Goal: Information Seeking & Learning: Learn about a topic

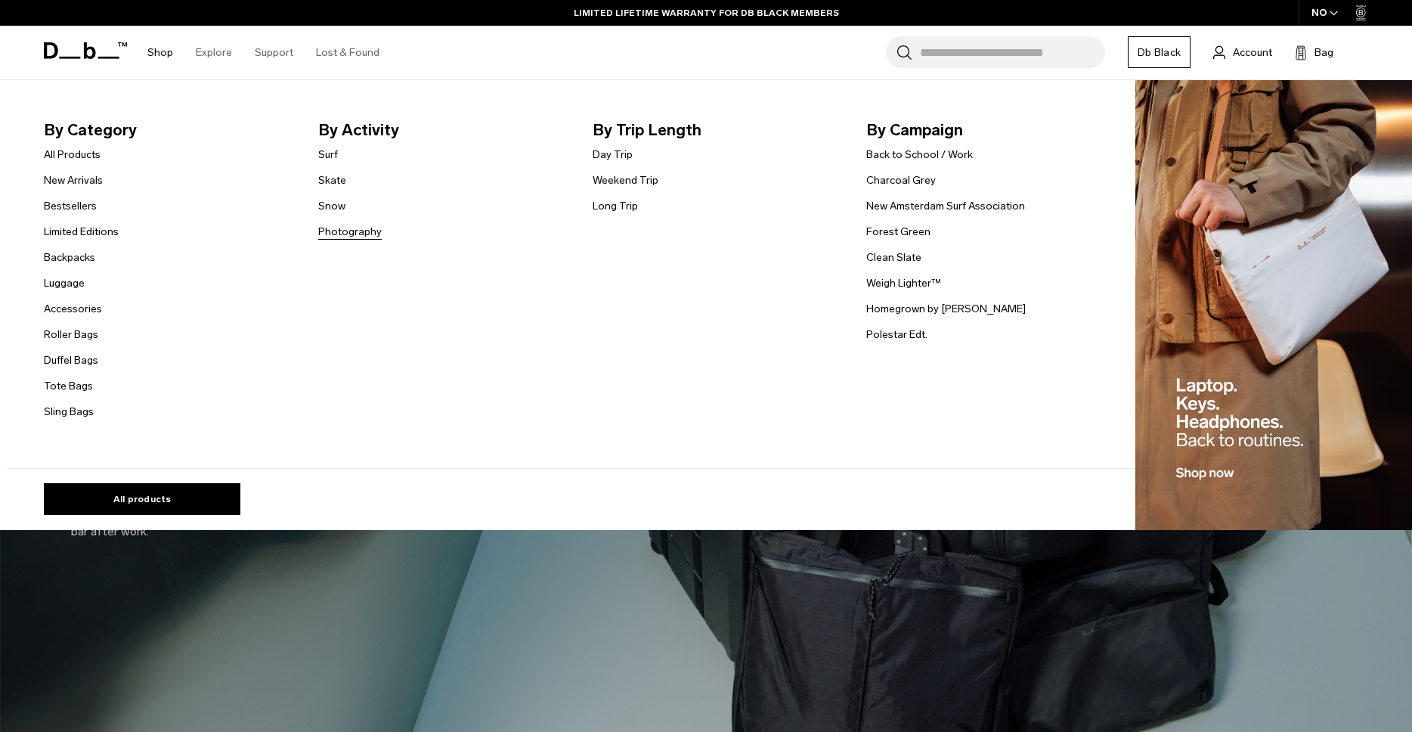
click at [342, 231] on link "Photography" at bounding box center [349, 232] width 63 height 16
click at [75, 152] on link "All Products" at bounding box center [72, 155] width 57 height 16
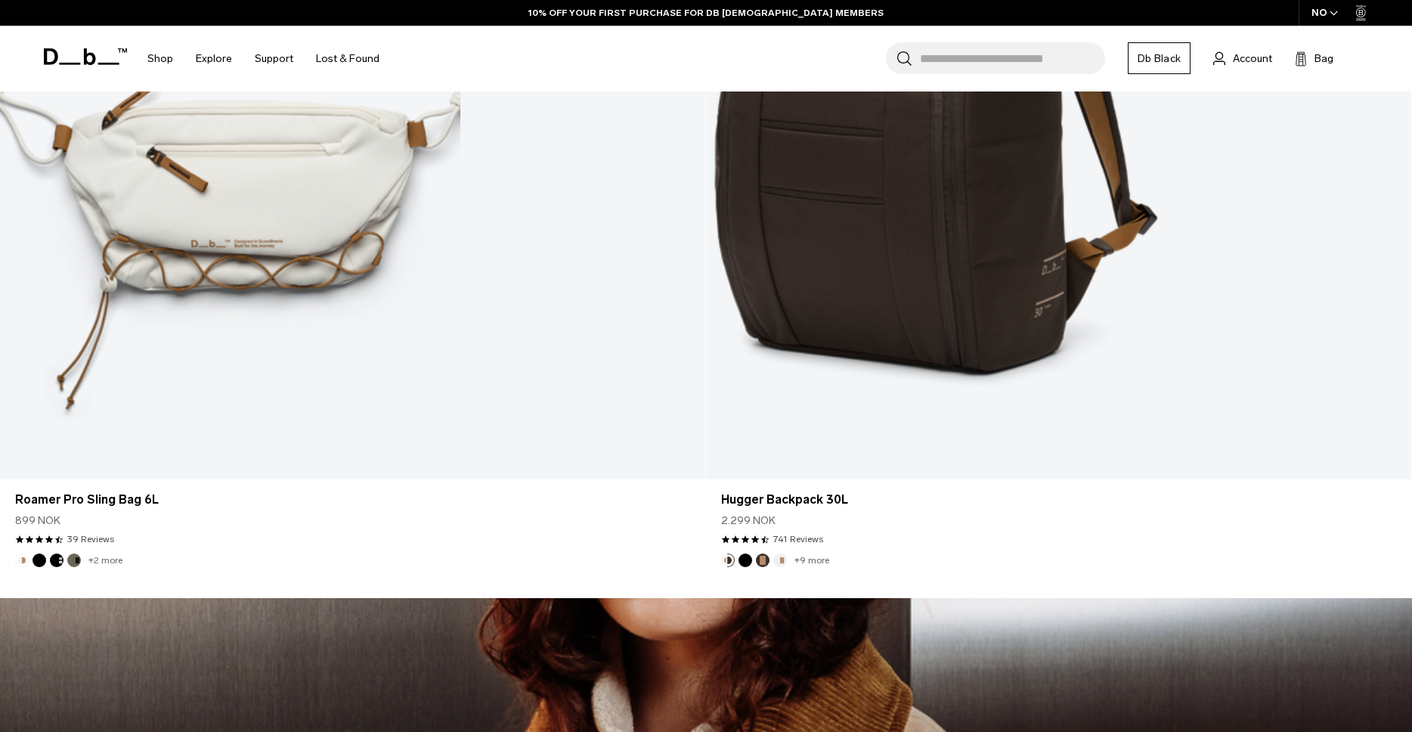
scroll to position [6031, 0]
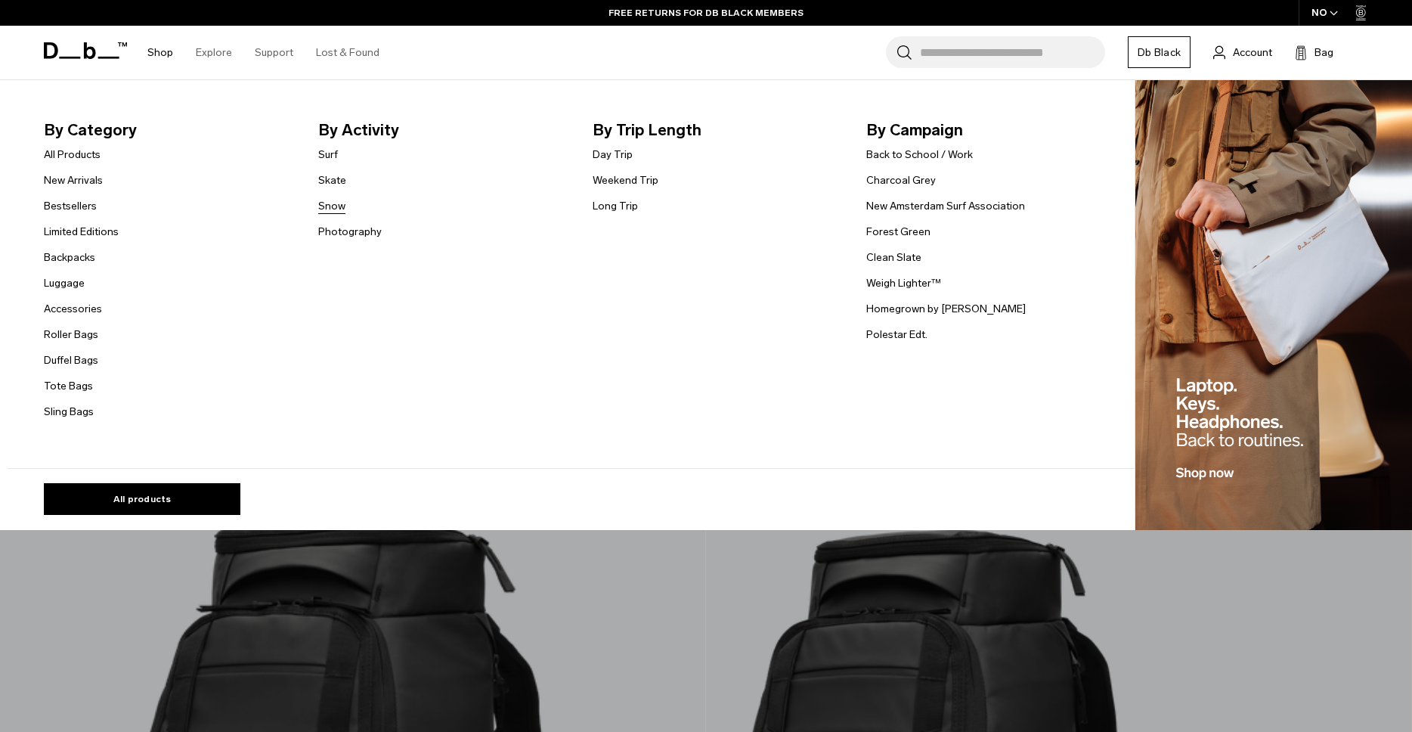
click at [337, 206] on link "Snow" at bounding box center [331, 206] width 27 height 16
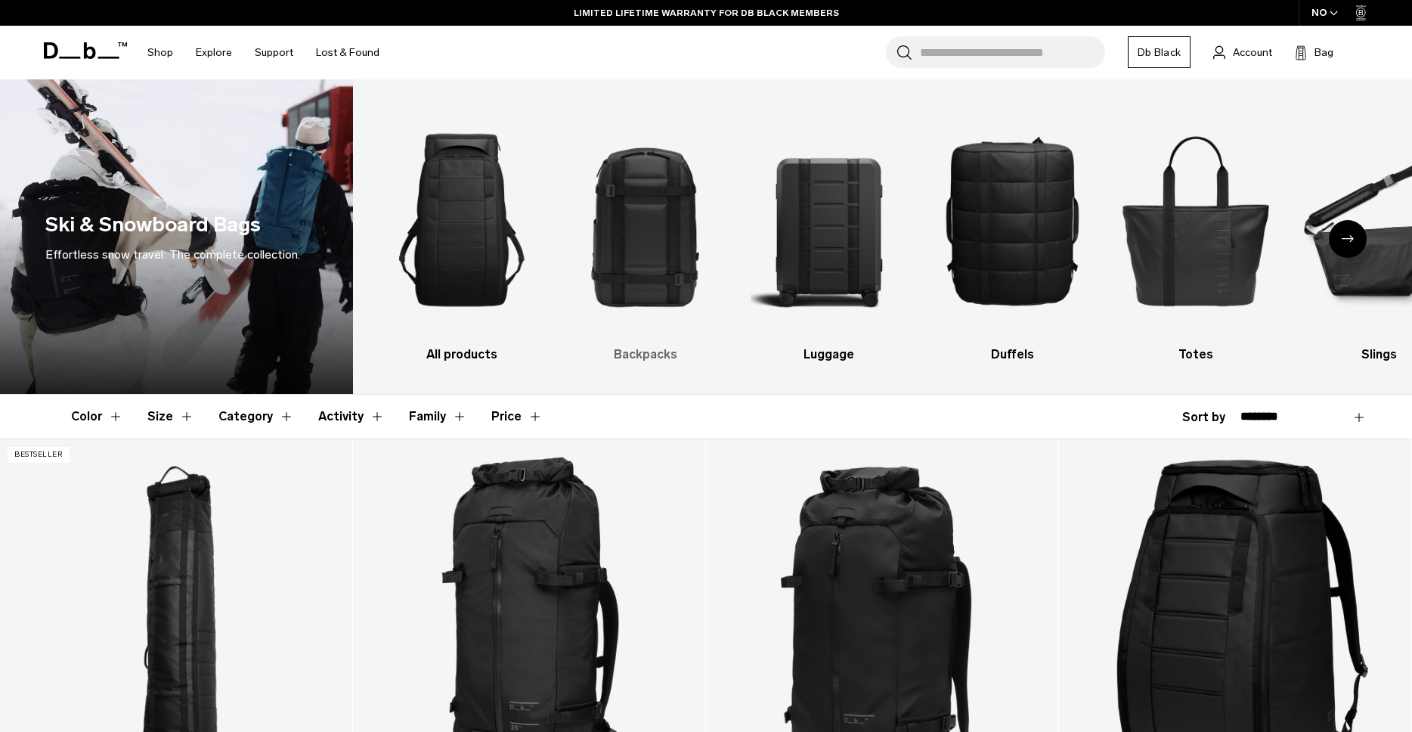
click at [663, 246] on img "2 / 10" at bounding box center [645, 220] width 157 height 236
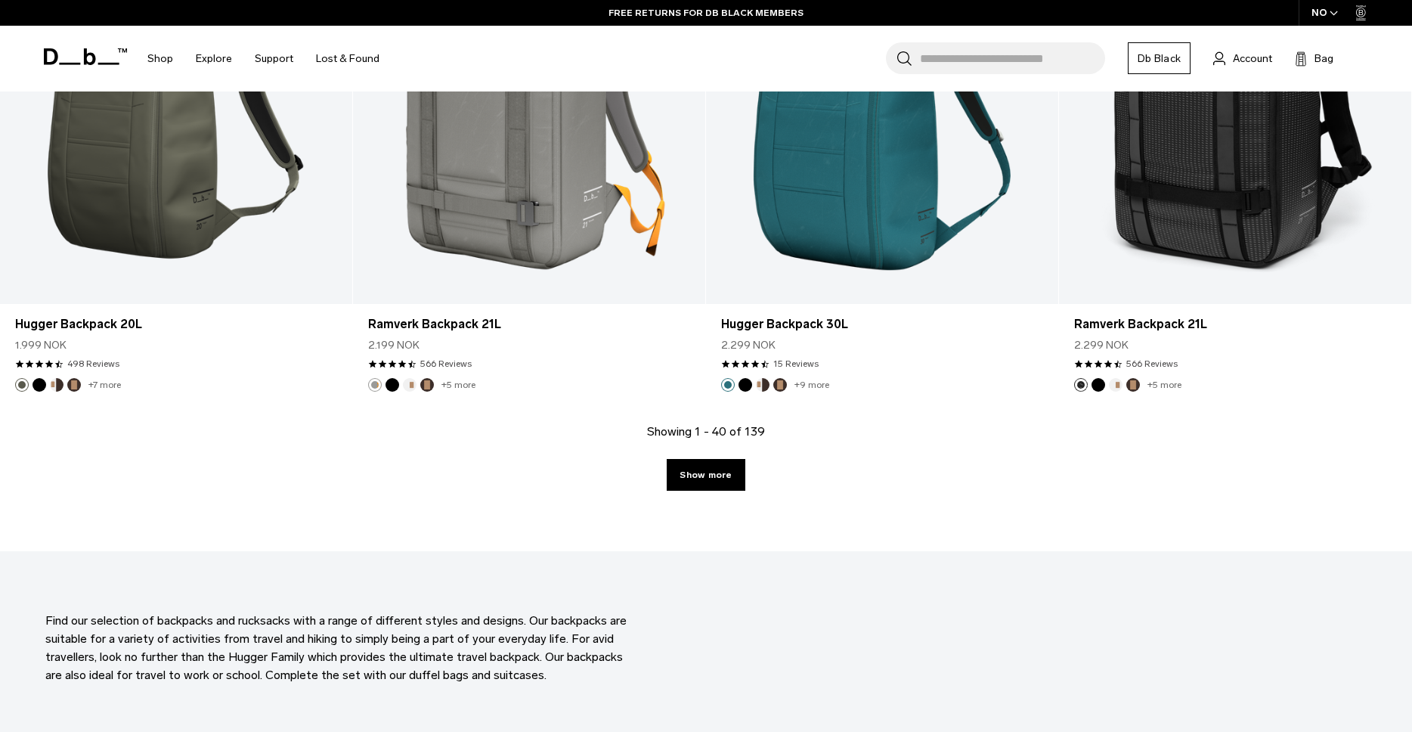
scroll to position [5131, 0]
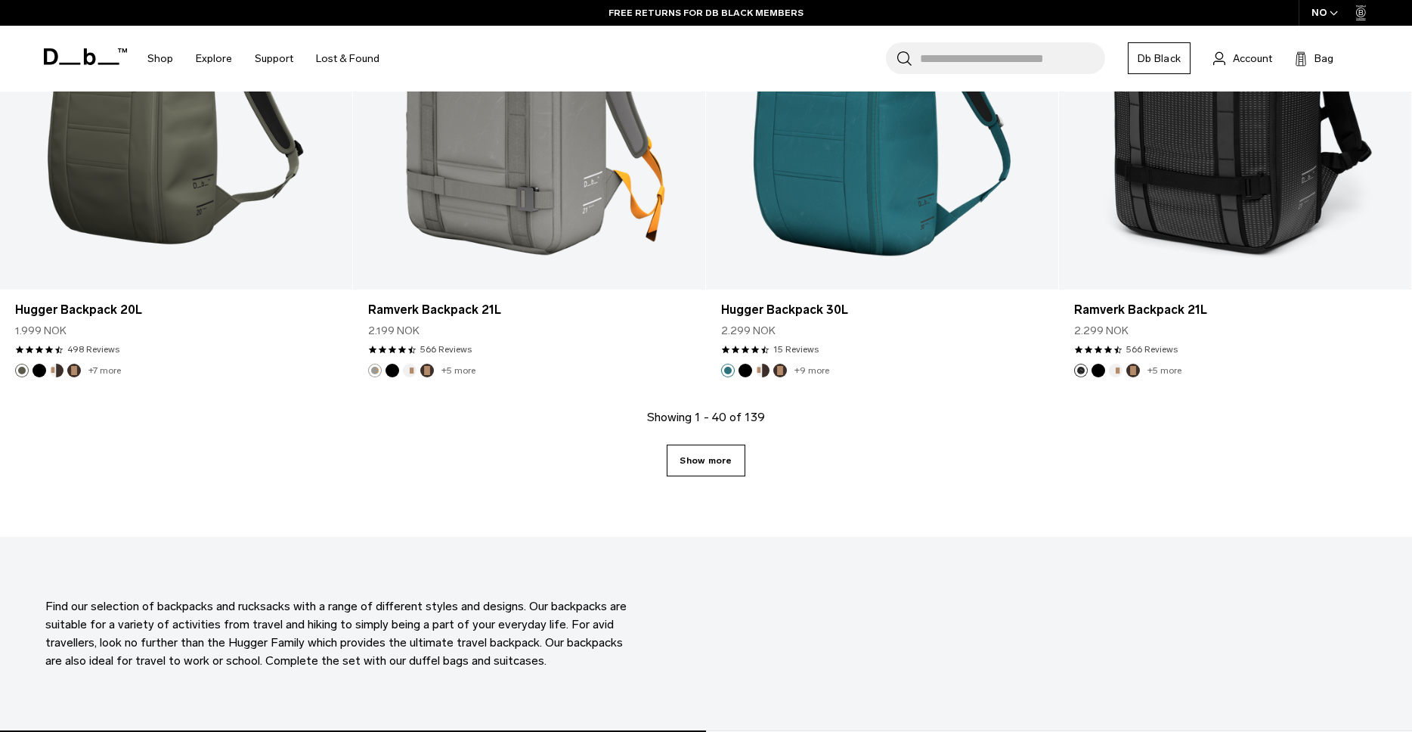
click at [692, 466] on link "Show more" at bounding box center [706, 460] width 78 height 32
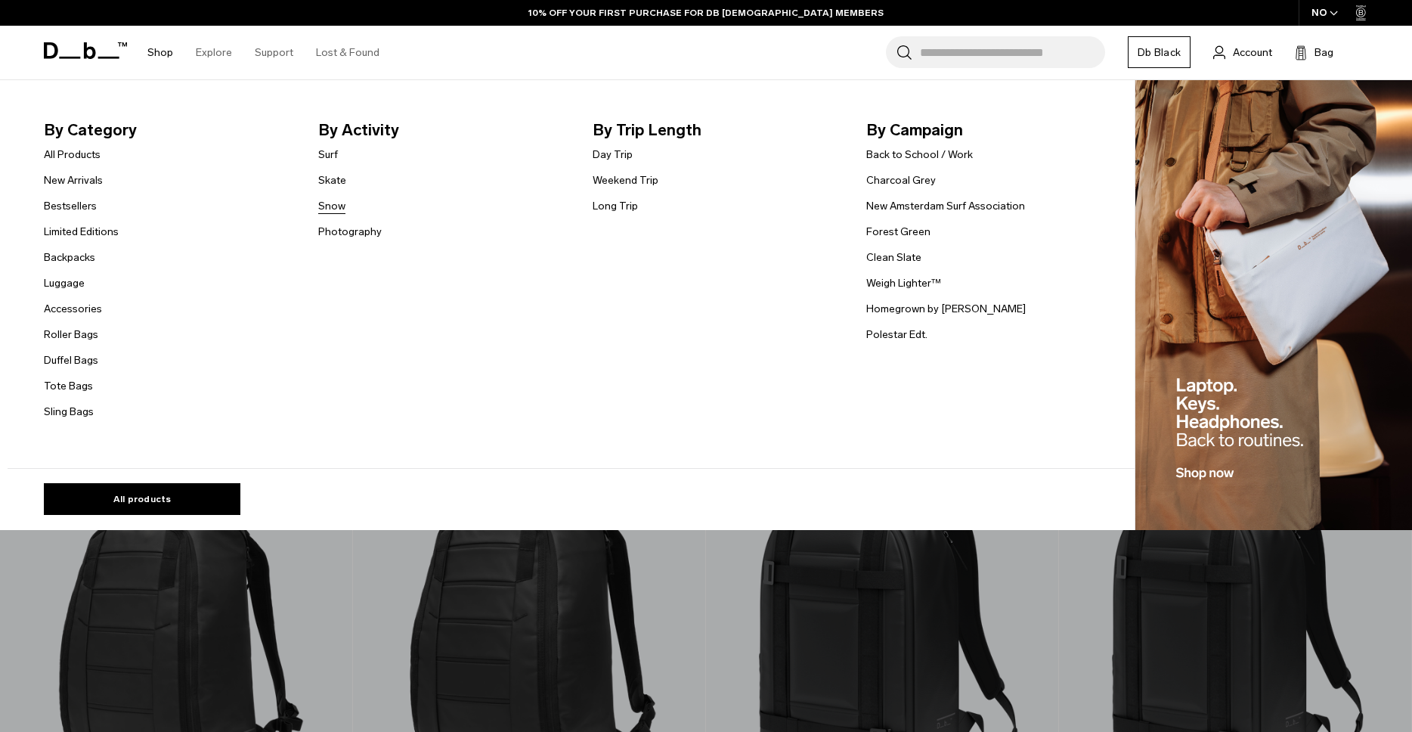
click at [333, 204] on link "Snow" at bounding box center [331, 206] width 27 height 16
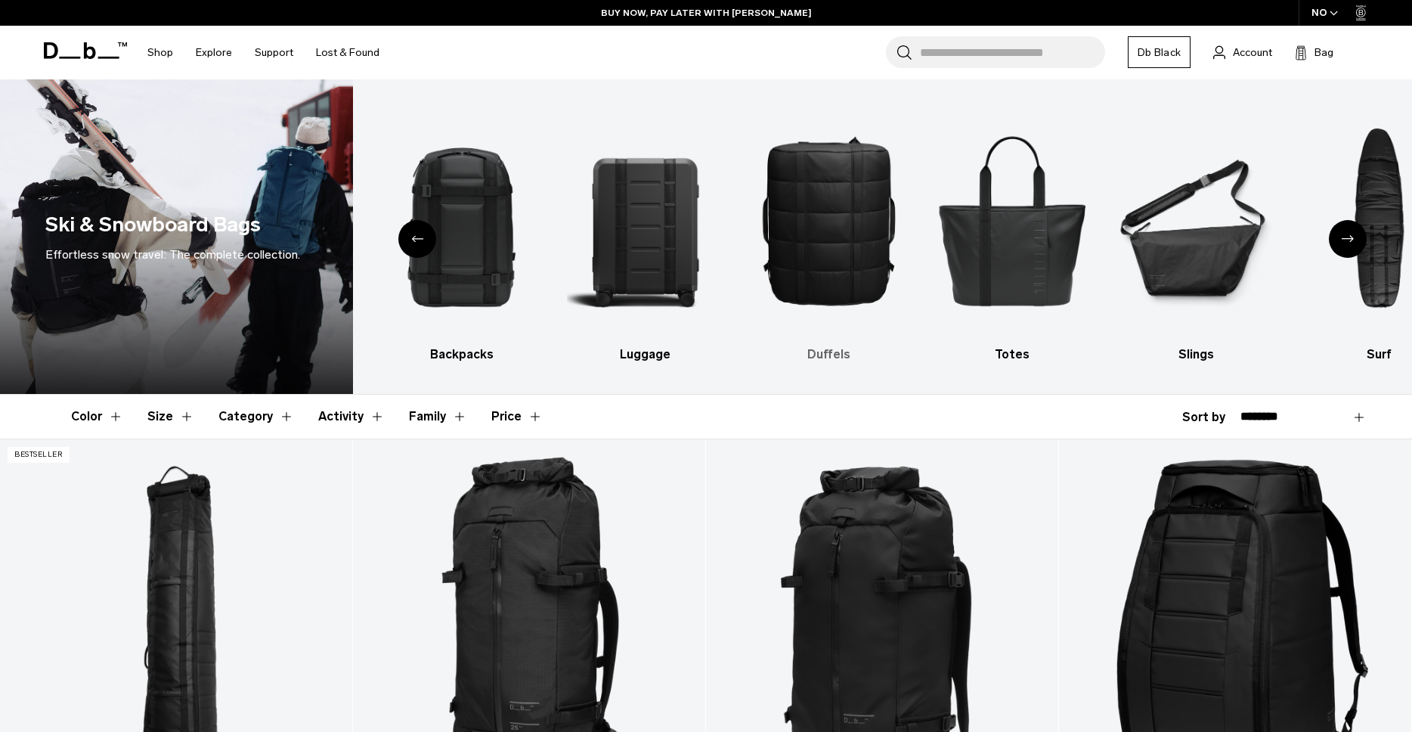
click at [847, 236] on img "4 / 10" at bounding box center [828, 220] width 157 height 236
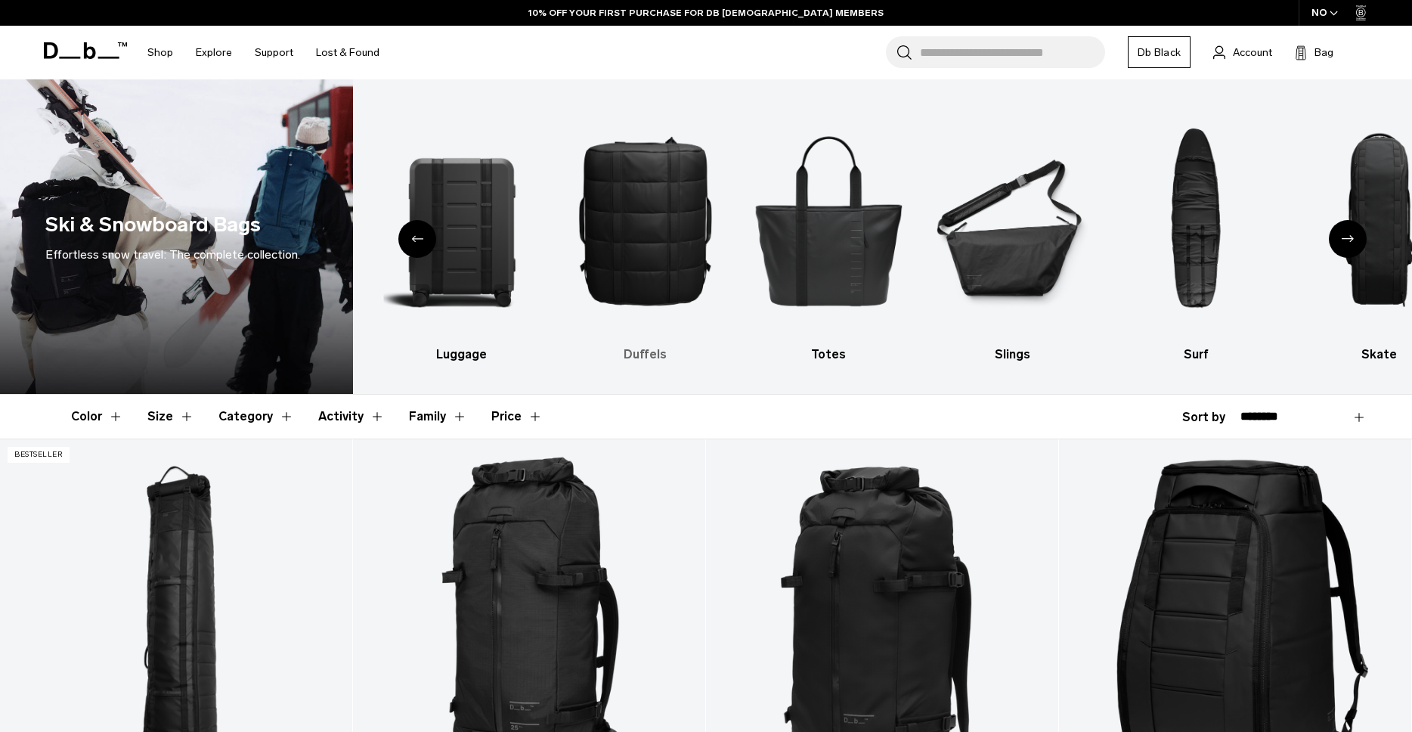
click at [654, 210] on img "4 / 10" at bounding box center [645, 220] width 157 height 236
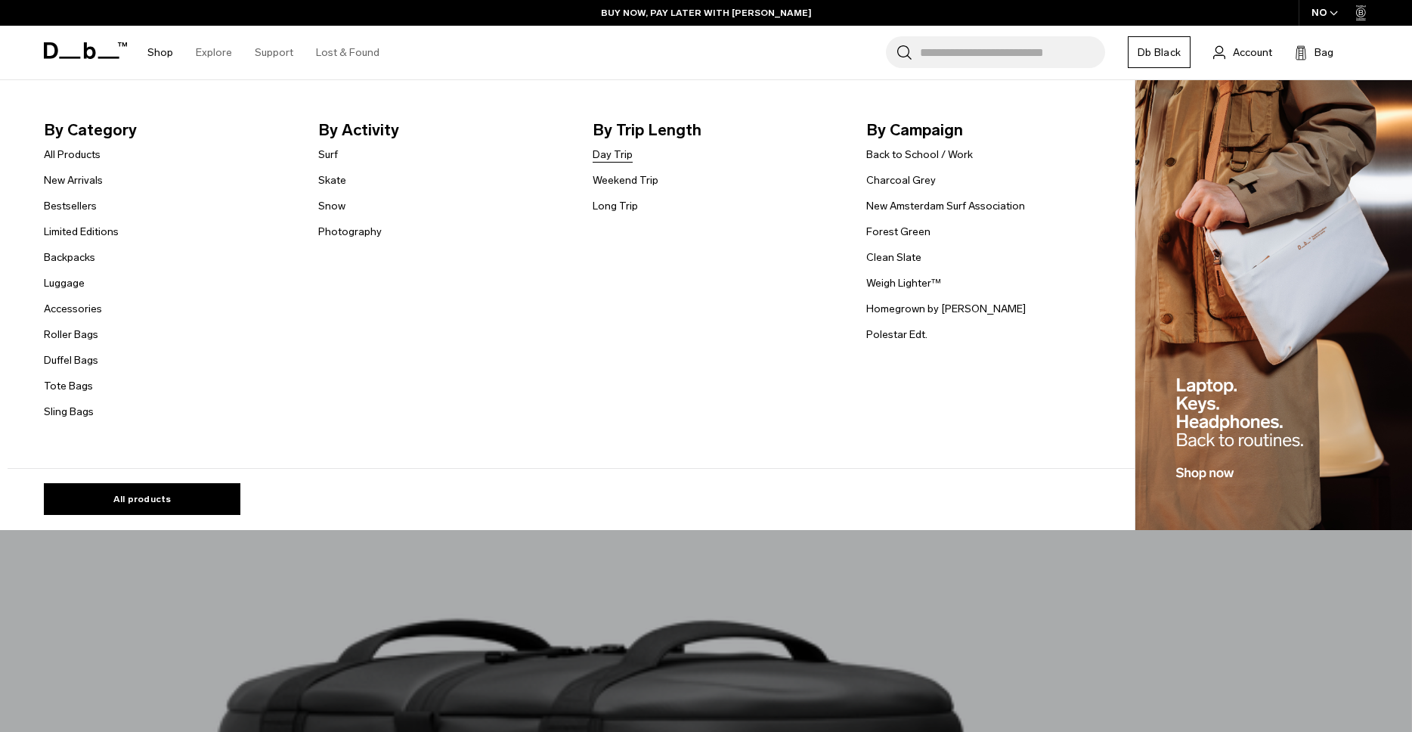
click at [615, 158] on link "Day Trip" at bounding box center [612, 155] width 40 height 16
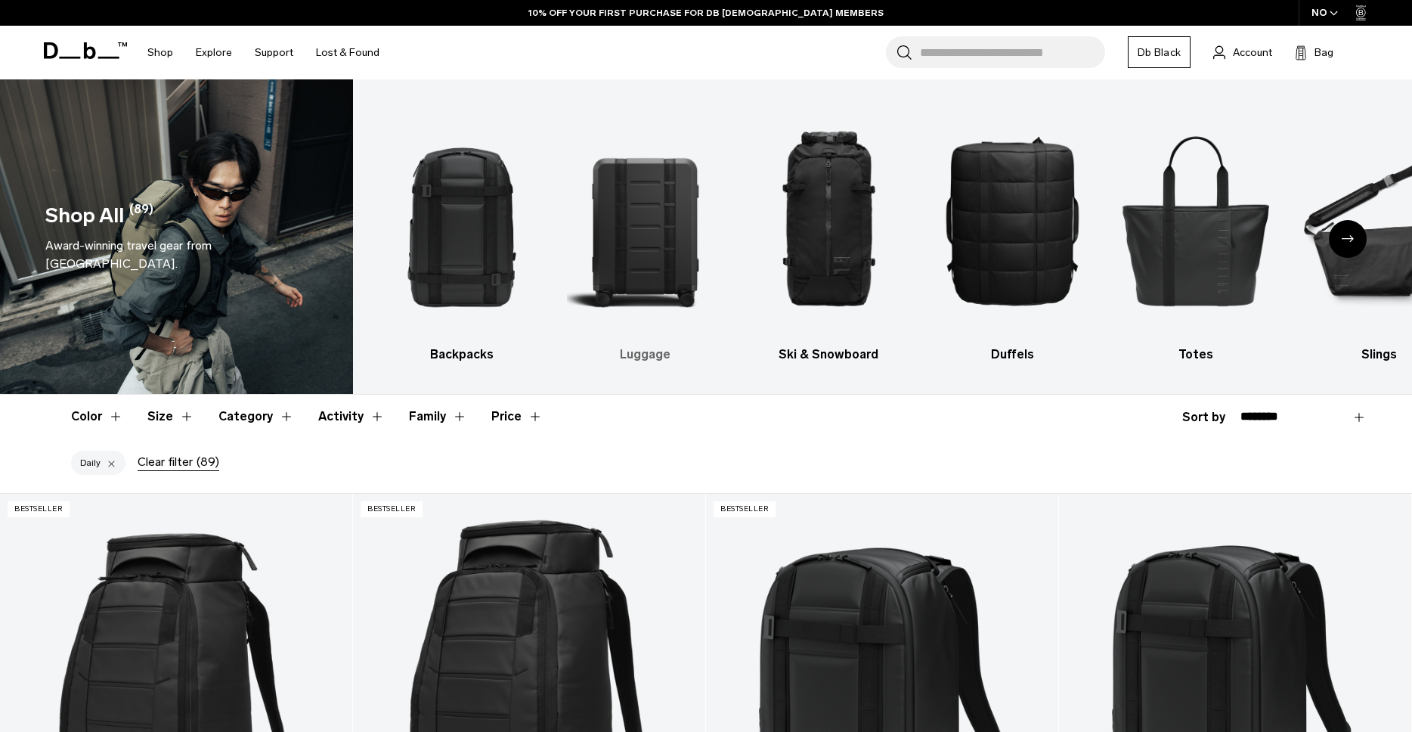
click at [664, 241] on img "2 / 10" at bounding box center [645, 220] width 157 height 236
click at [645, 354] on h3 "Luggage" at bounding box center [645, 354] width 157 height 18
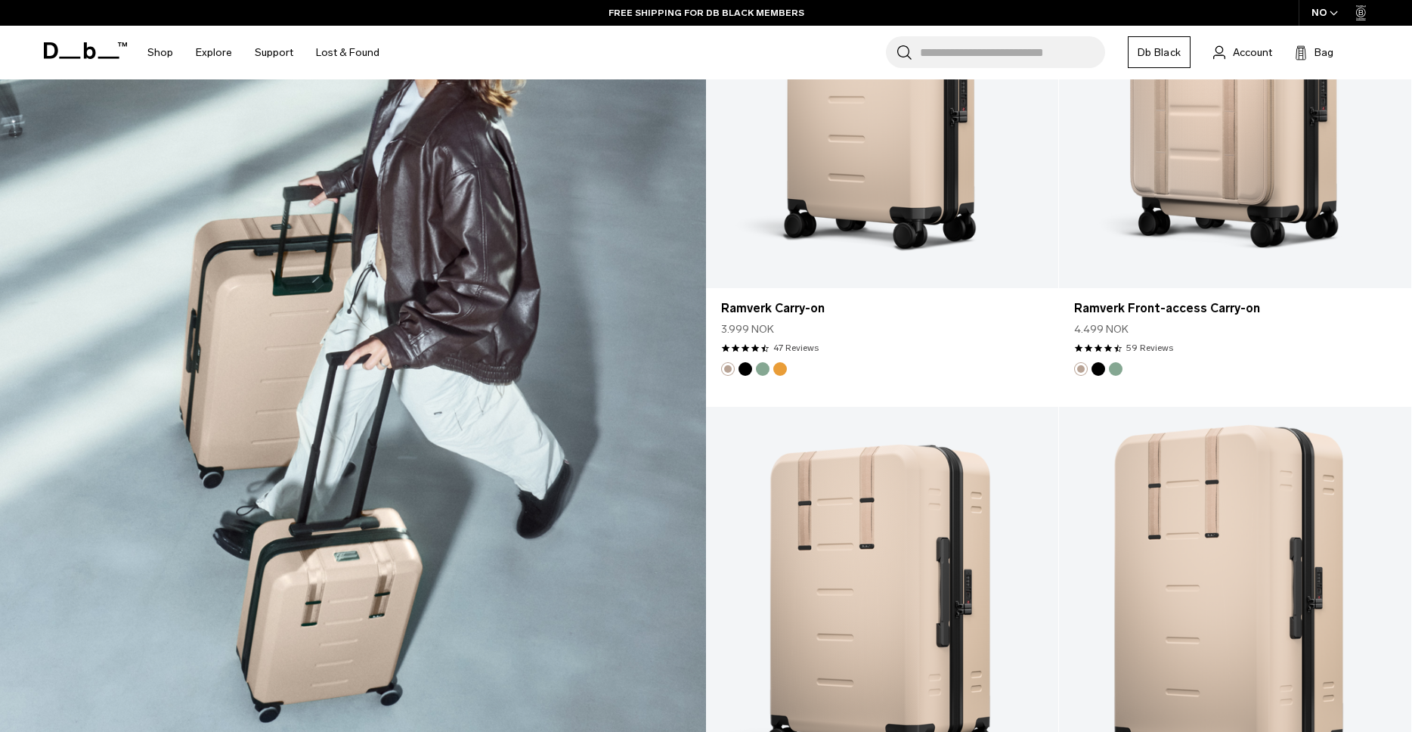
scroll to position [2577, 0]
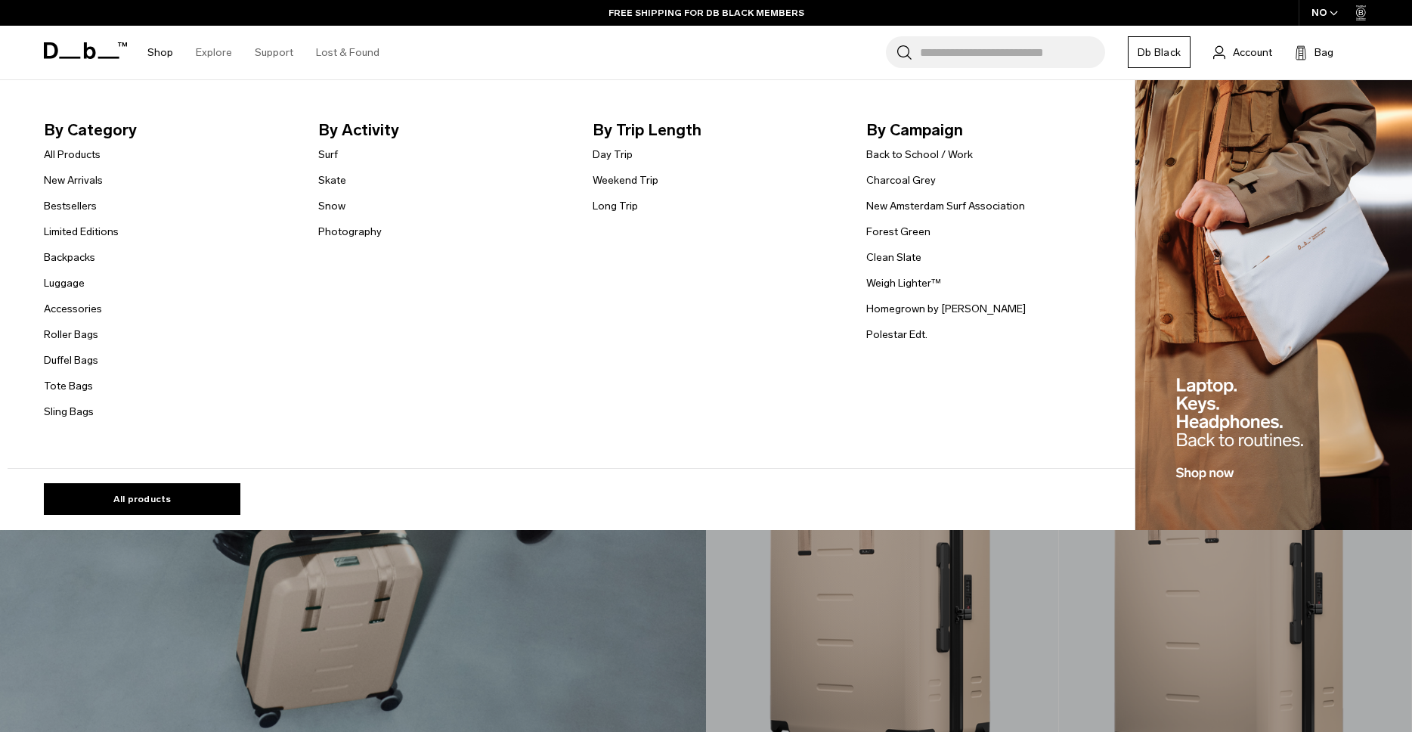
click at [156, 54] on link "Shop" at bounding box center [160, 53] width 26 height 54
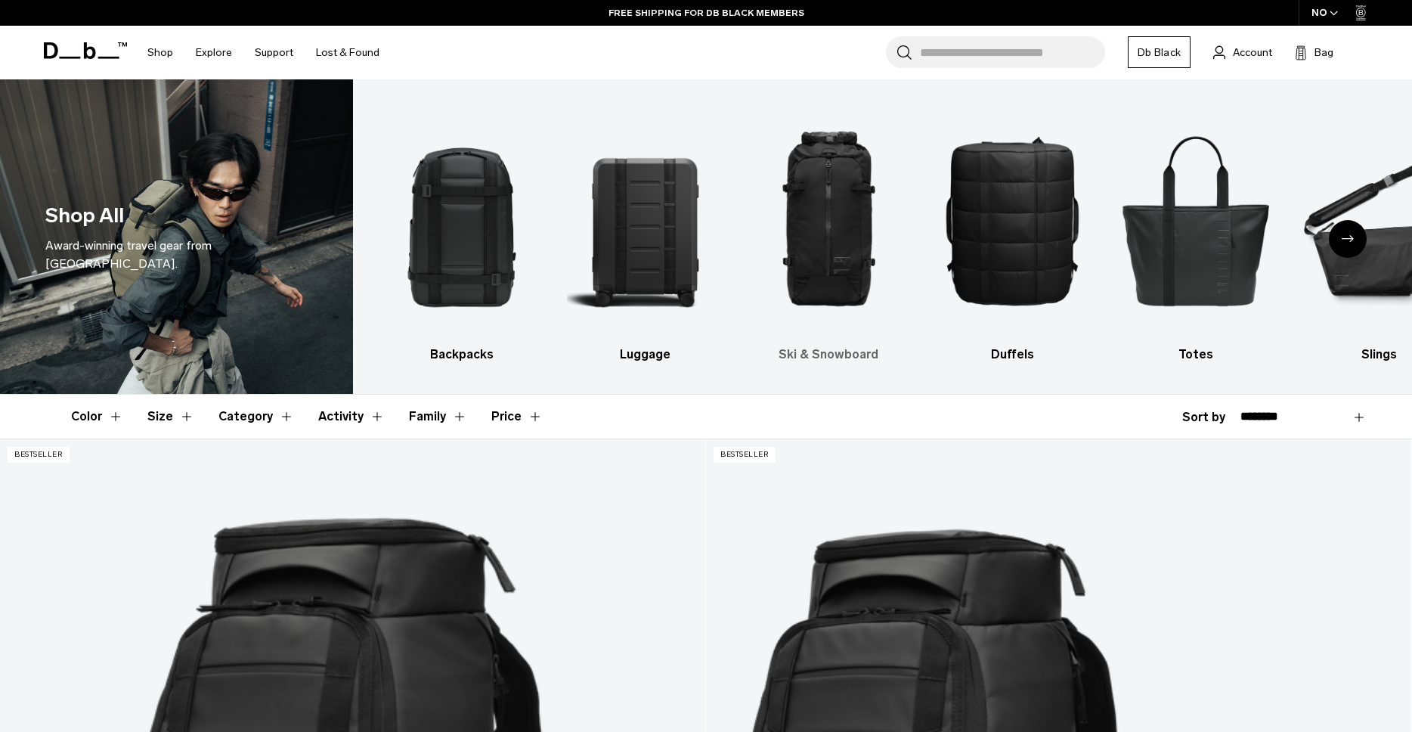
click at [825, 229] on img "3 / 10" at bounding box center [828, 220] width 157 height 236
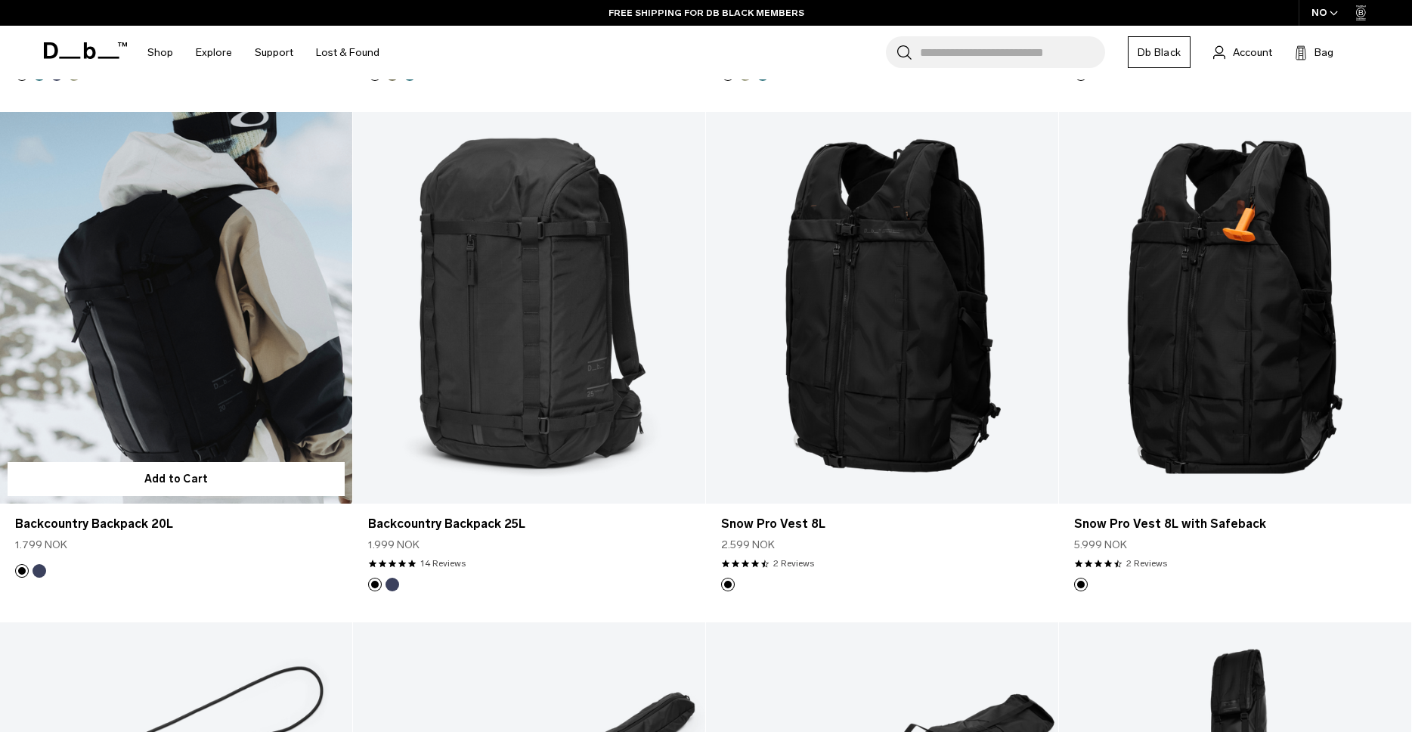
scroll to position [832, 0]
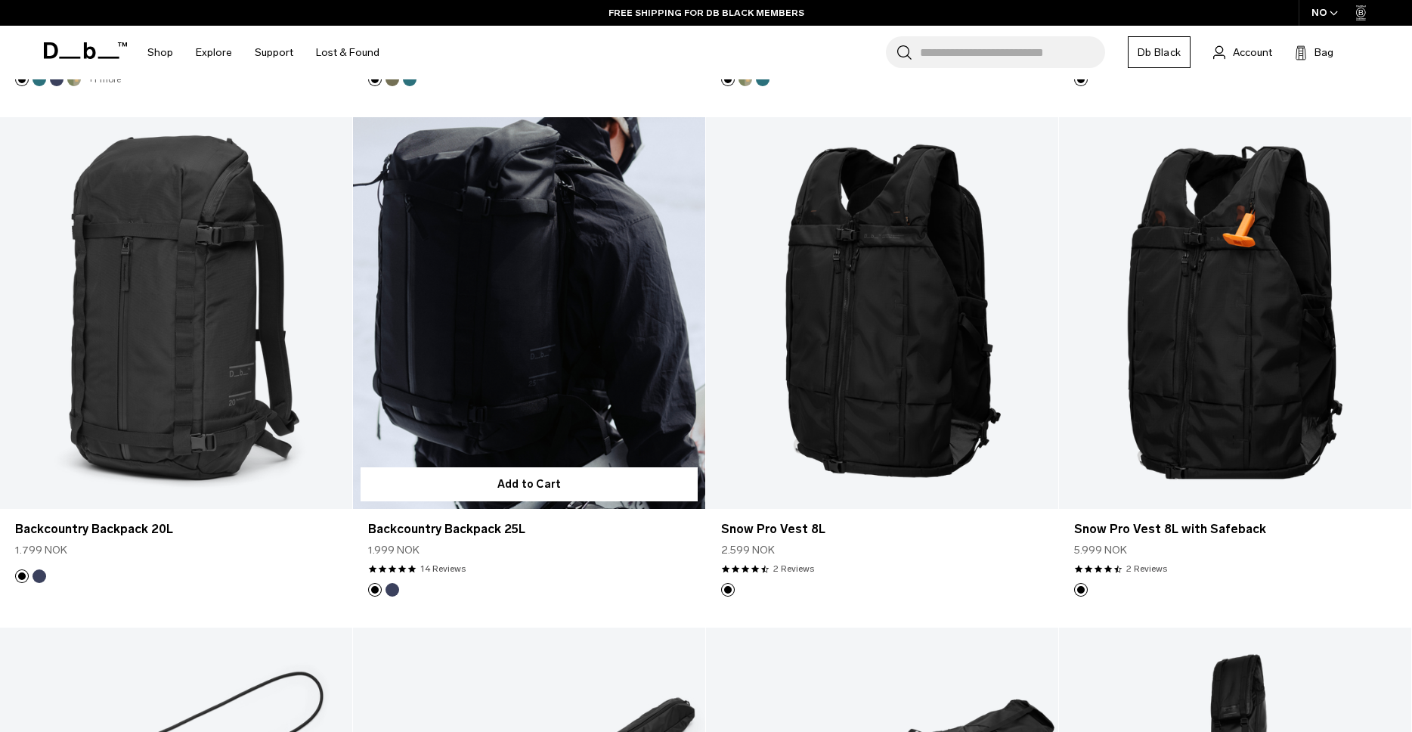
click at [524, 302] on link "Backcountry Backpack 25L" at bounding box center [529, 312] width 352 height 391
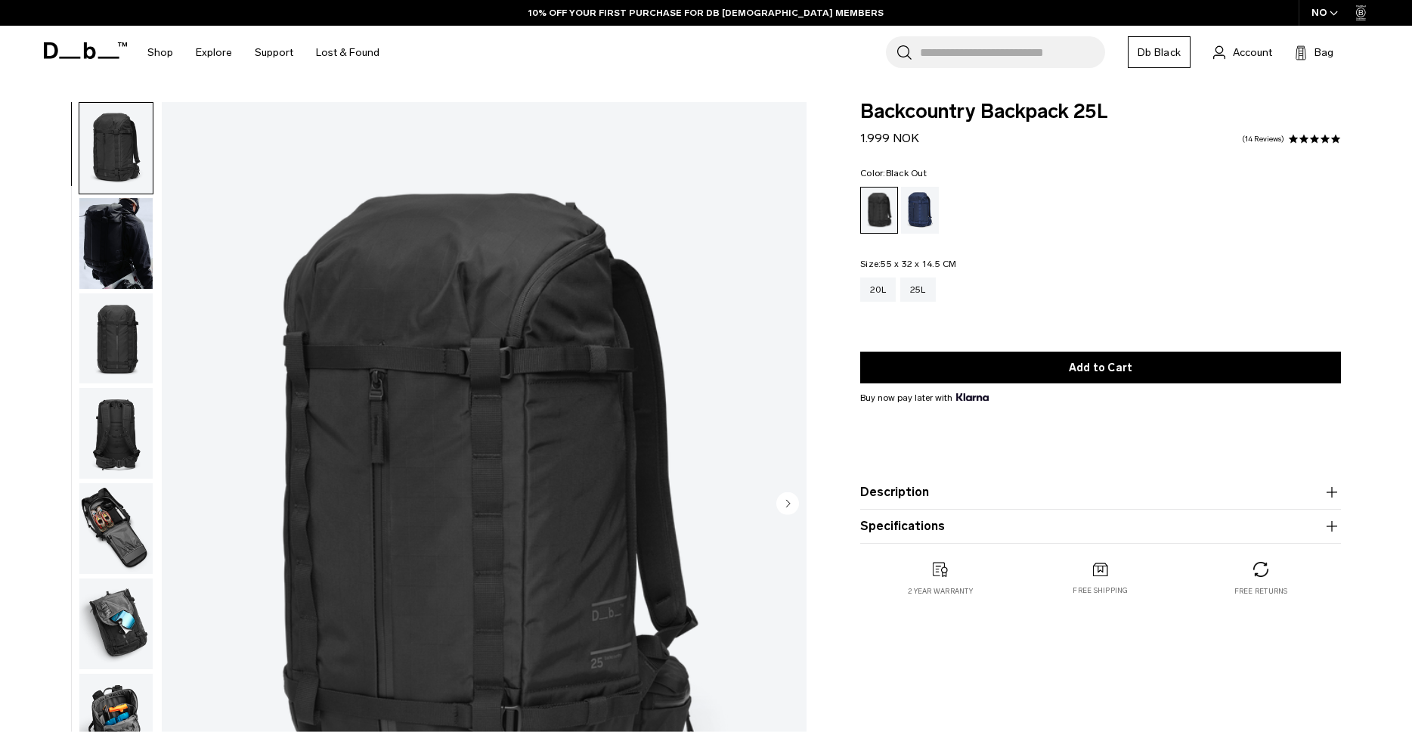
click at [99, 519] on img "button" at bounding box center [115, 528] width 73 height 91
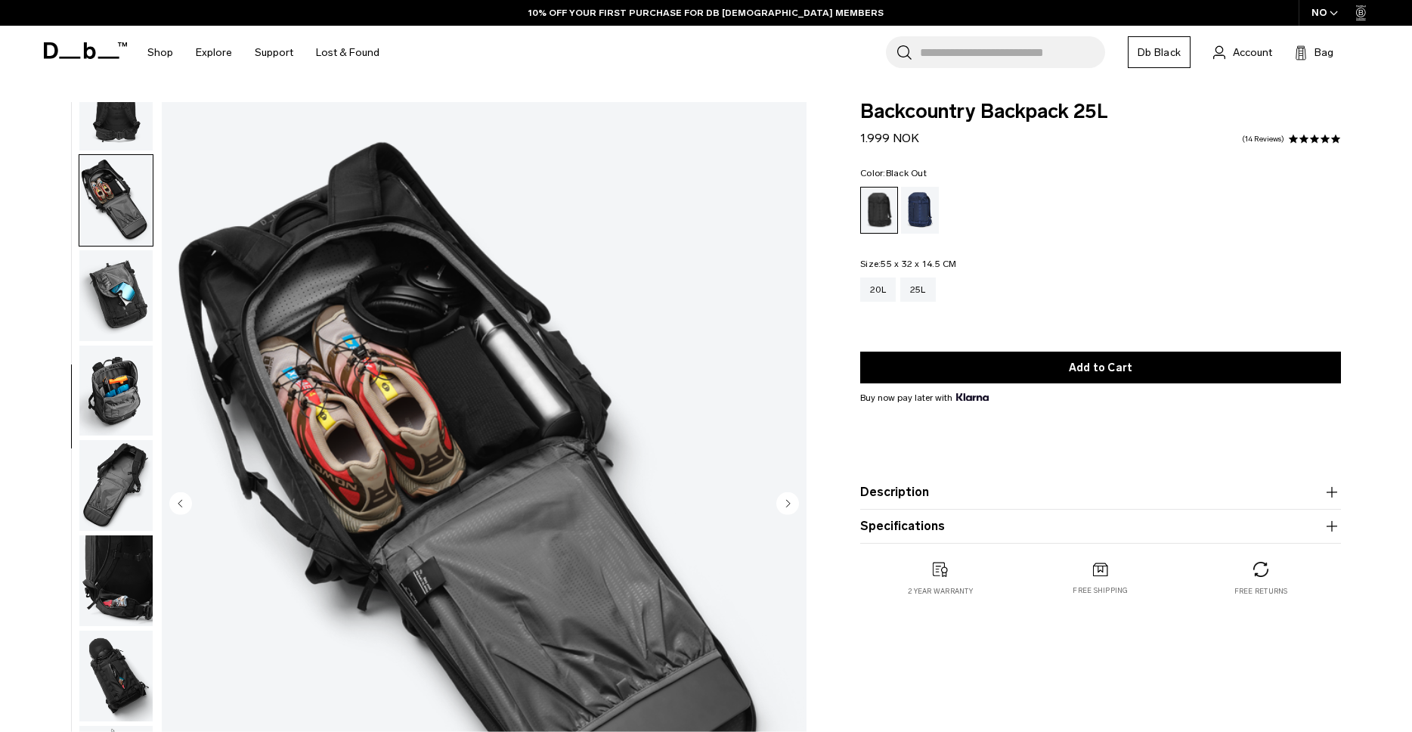
scroll to position [333, 0]
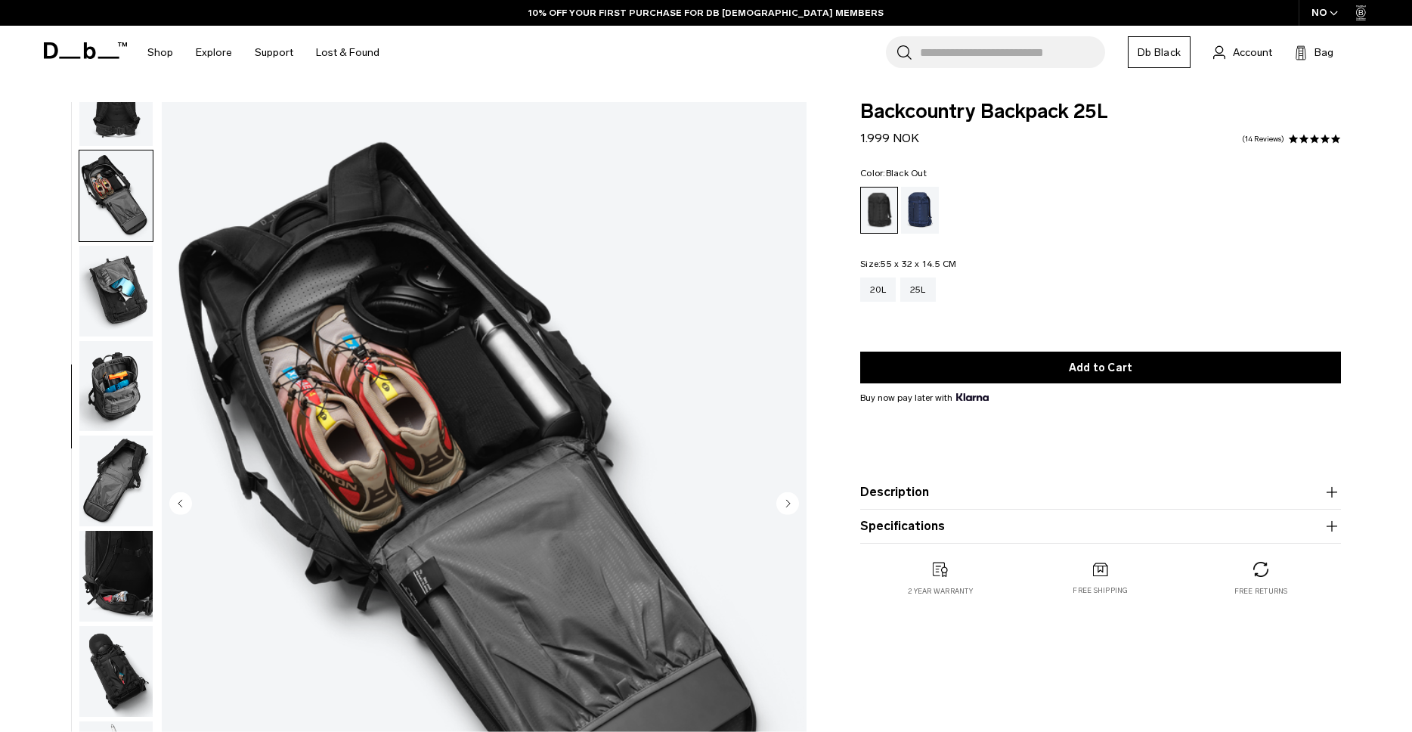
click at [121, 377] on img "button" at bounding box center [115, 386] width 73 height 91
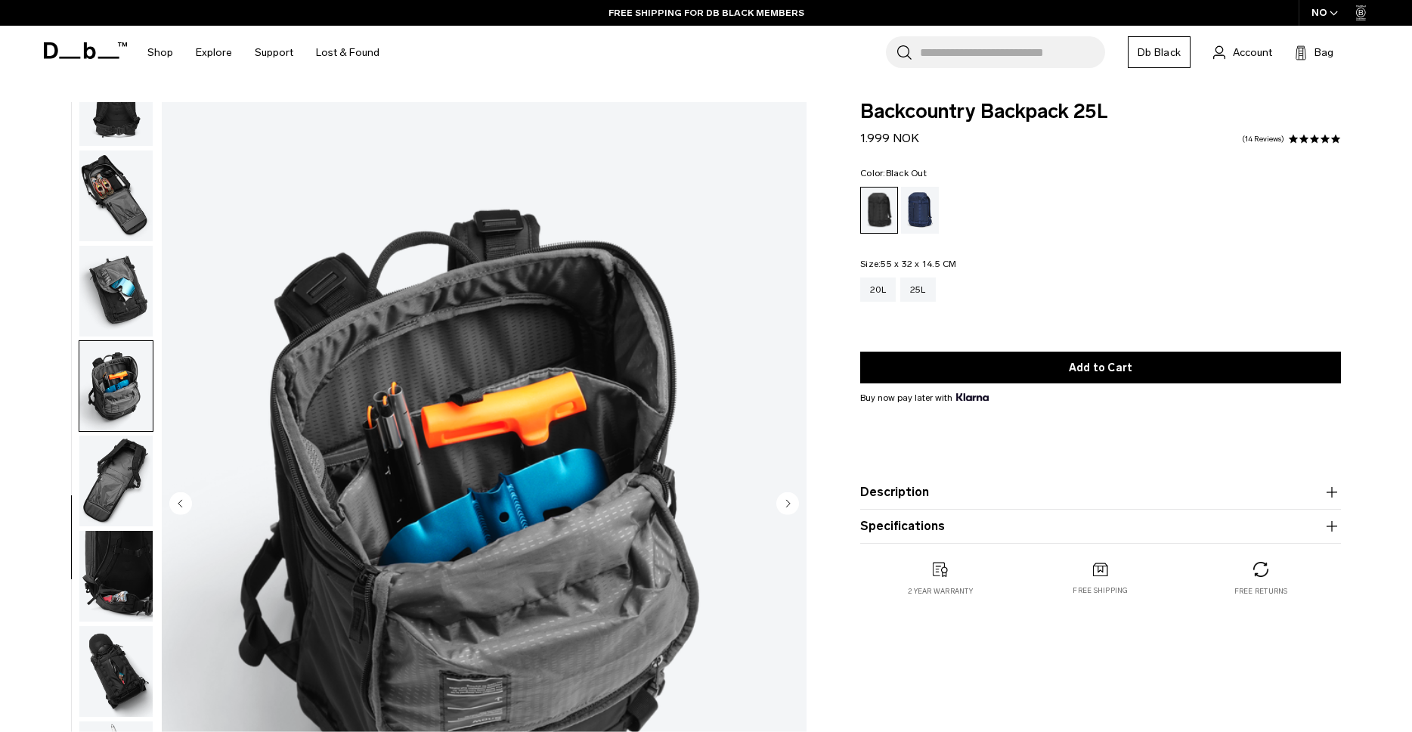
click at [107, 466] on img "button" at bounding box center [115, 480] width 73 height 91
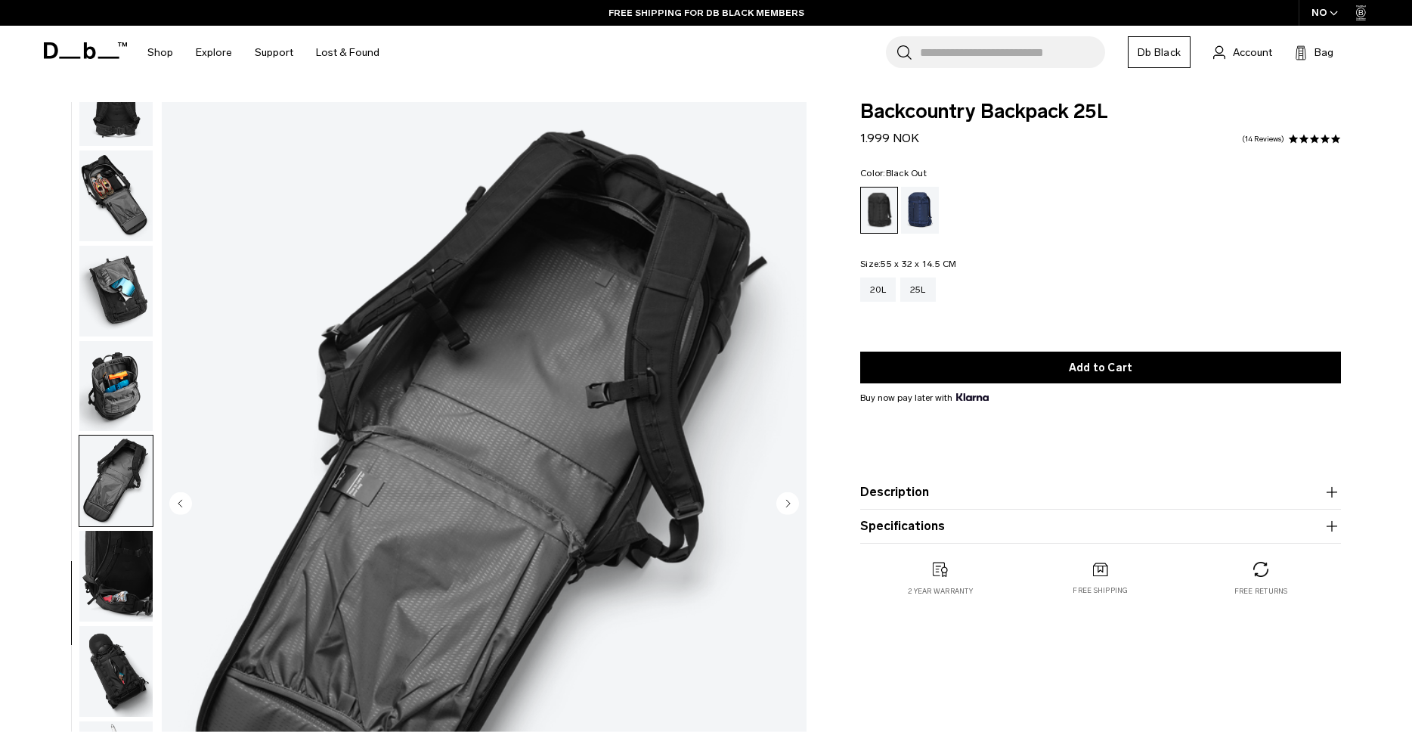
click at [116, 589] on img "button" at bounding box center [115, 576] width 73 height 91
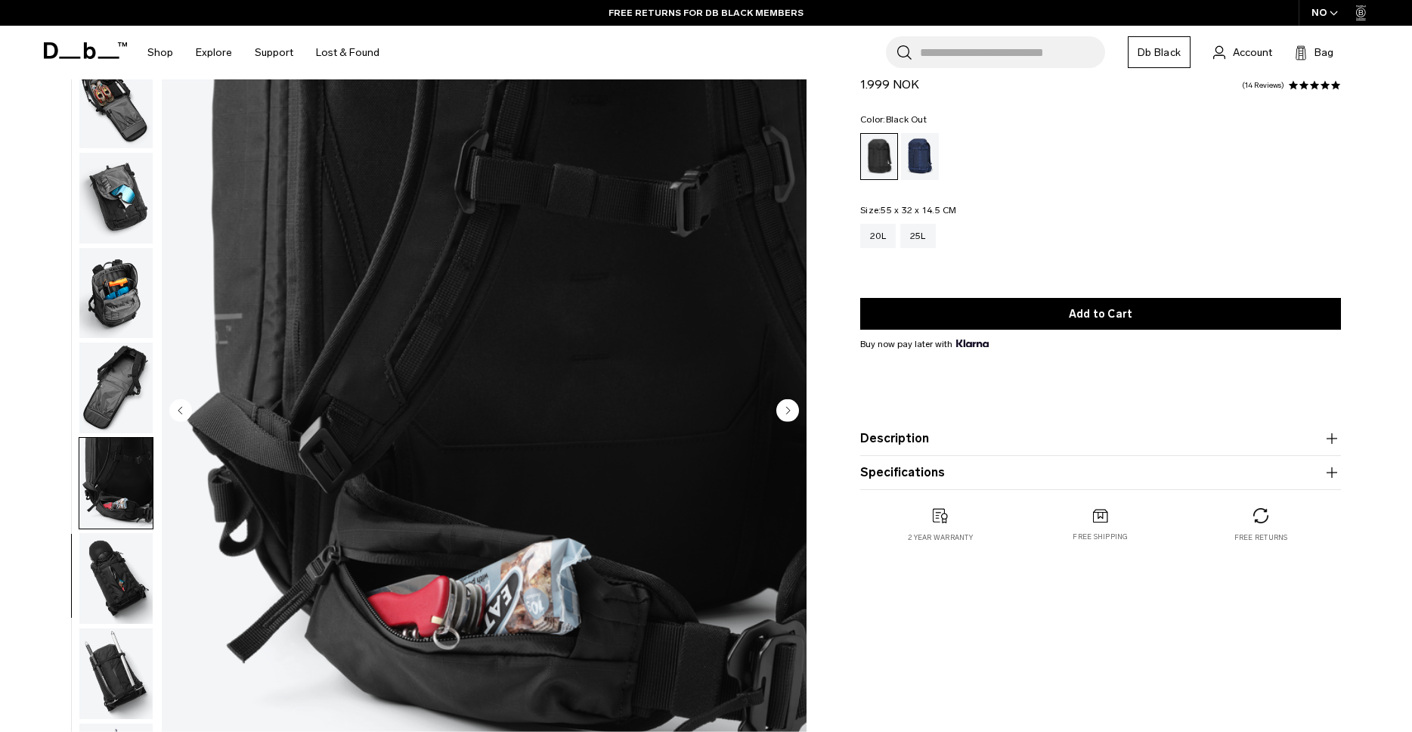
scroll to position [105, 0]
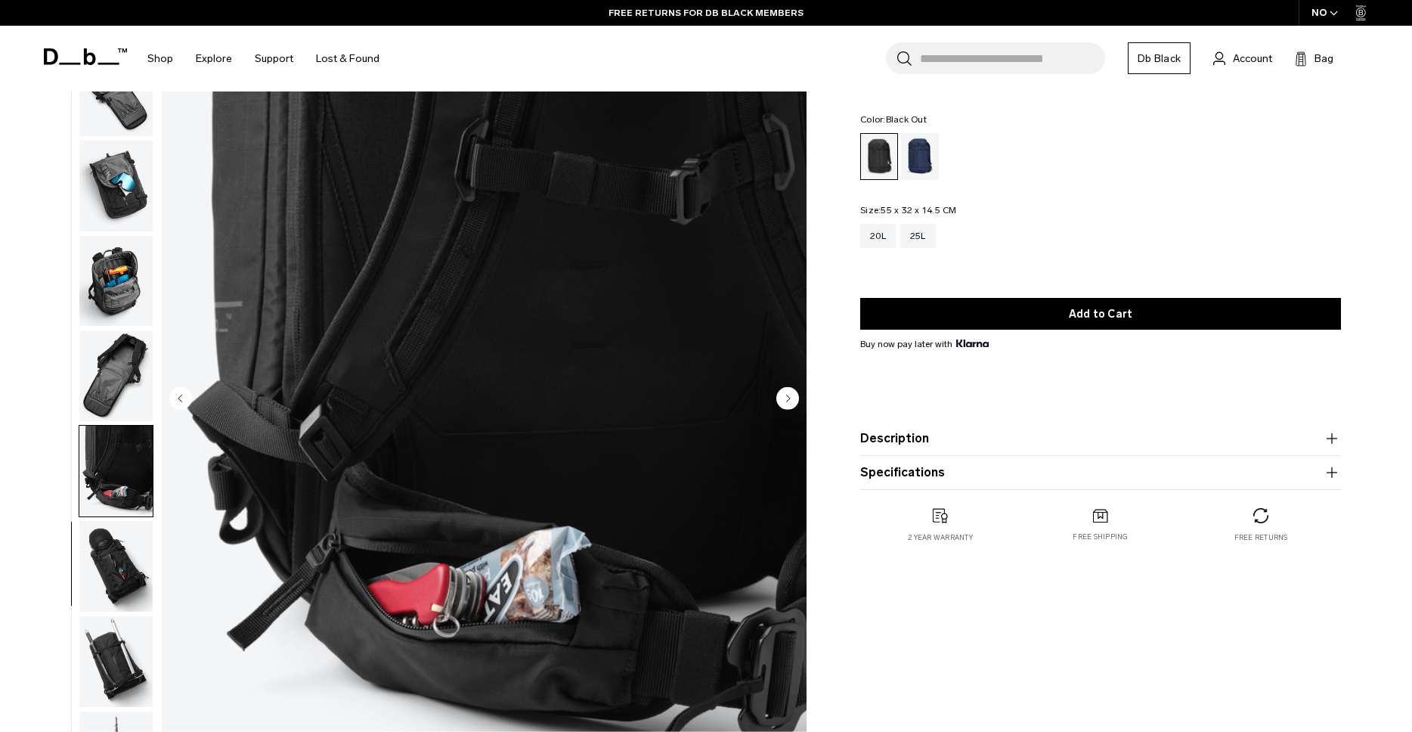
click at [116, 559] on img "button" at bounding box center [115, 566] width 73 height 91
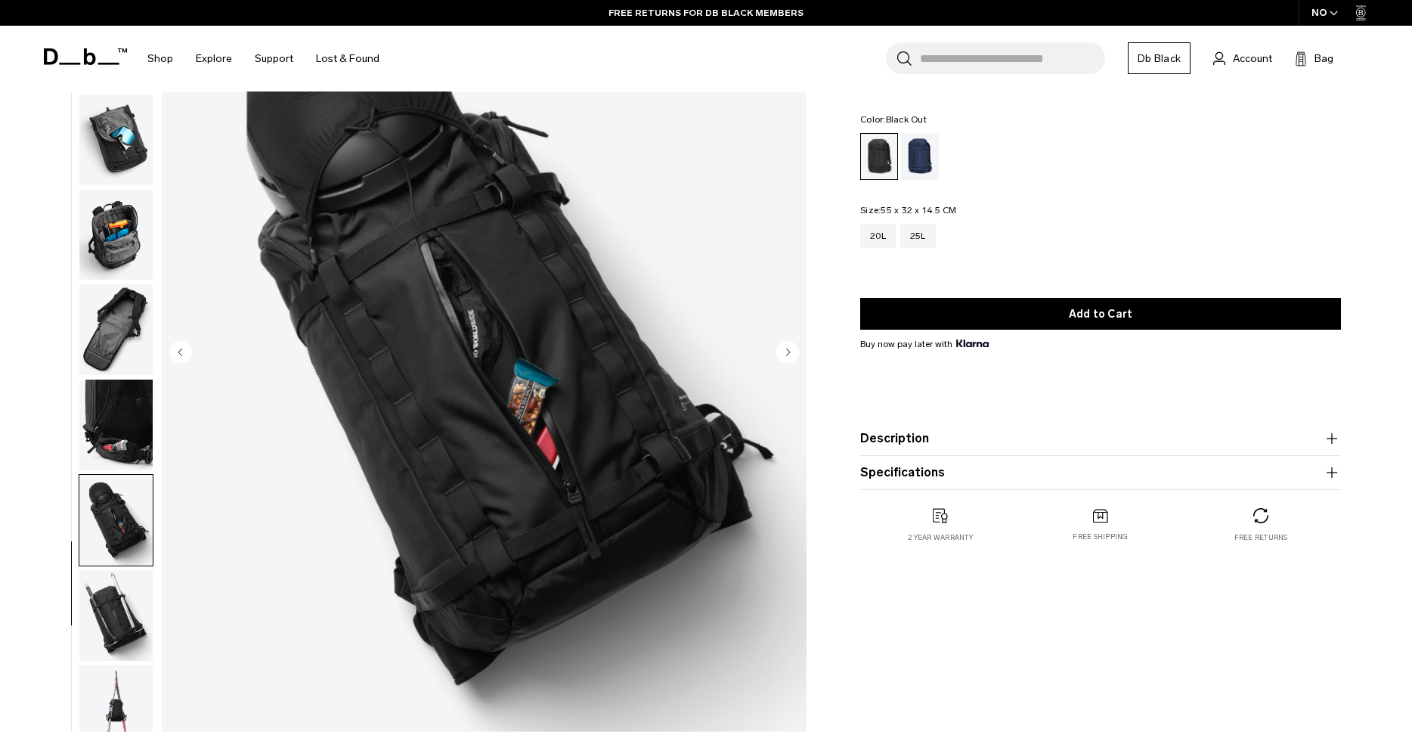
scroll to position [187, 0]
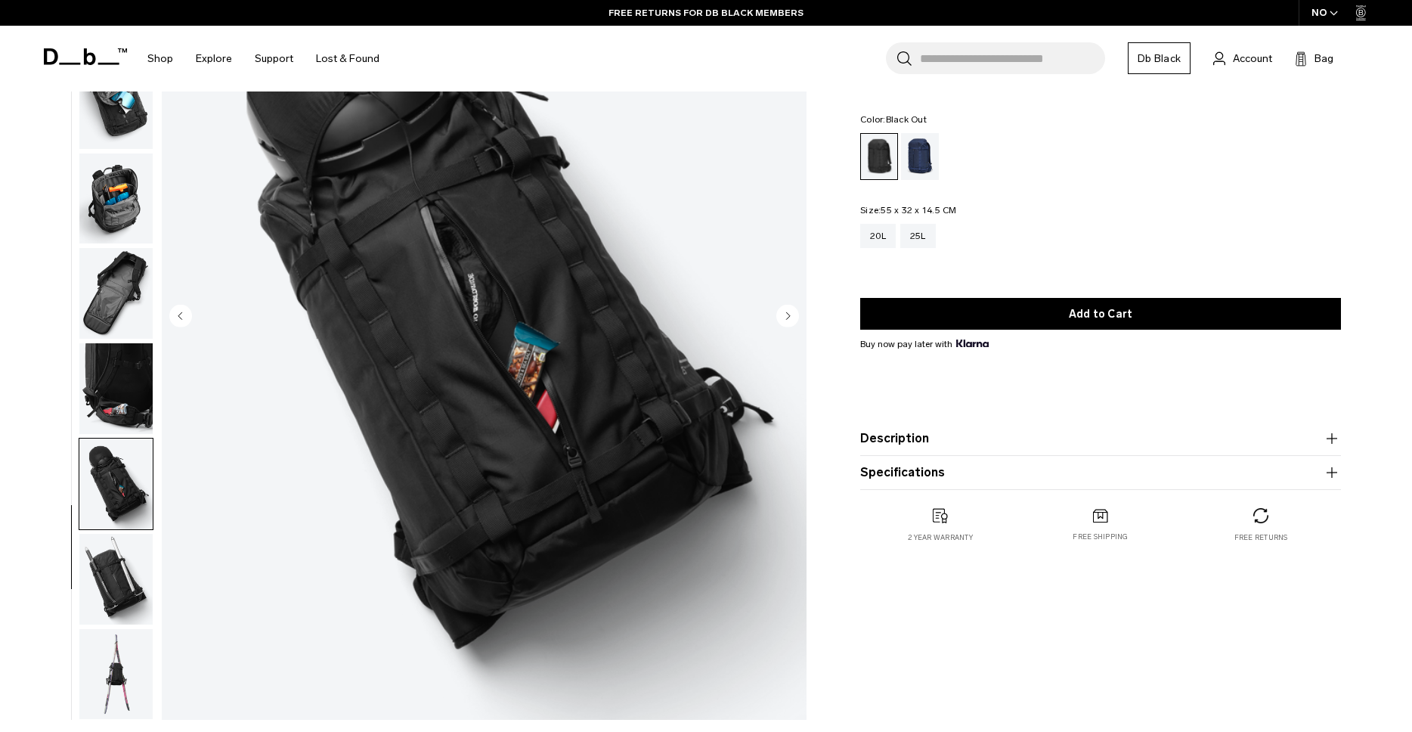
click at [110, 571] on img "button" at bounding box center [115, 579] width 73 height 91
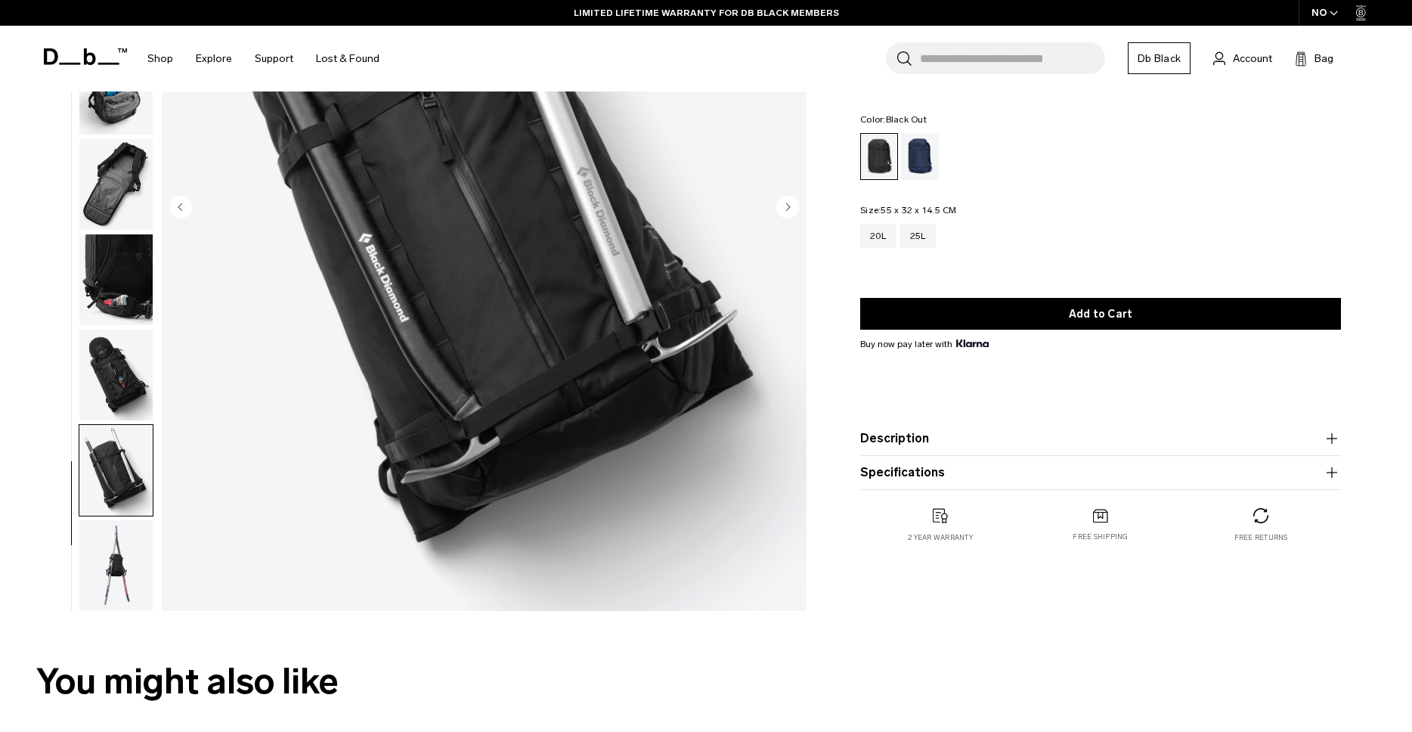
scroll to position [352, 0]
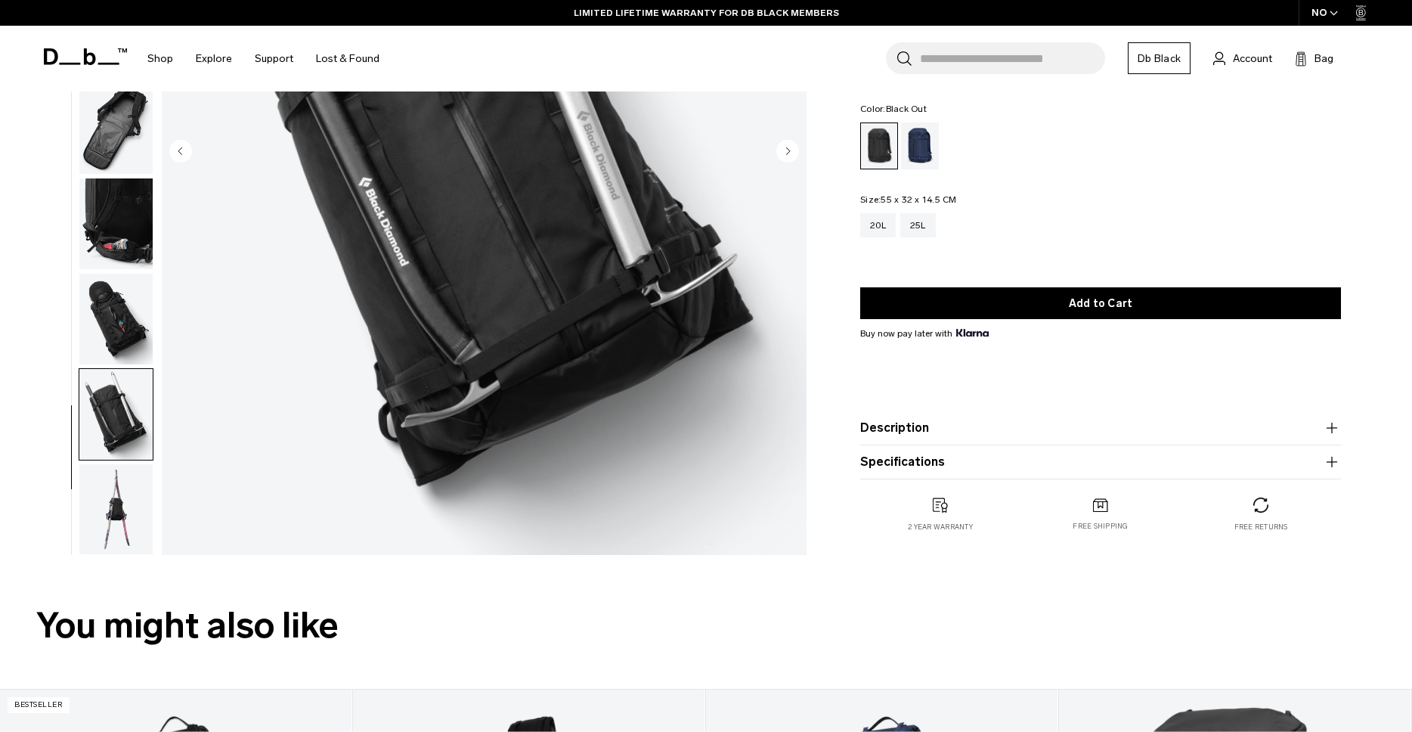
click at [120, 514] on img "button" at bounding box center [115, 509] width 73 height 91
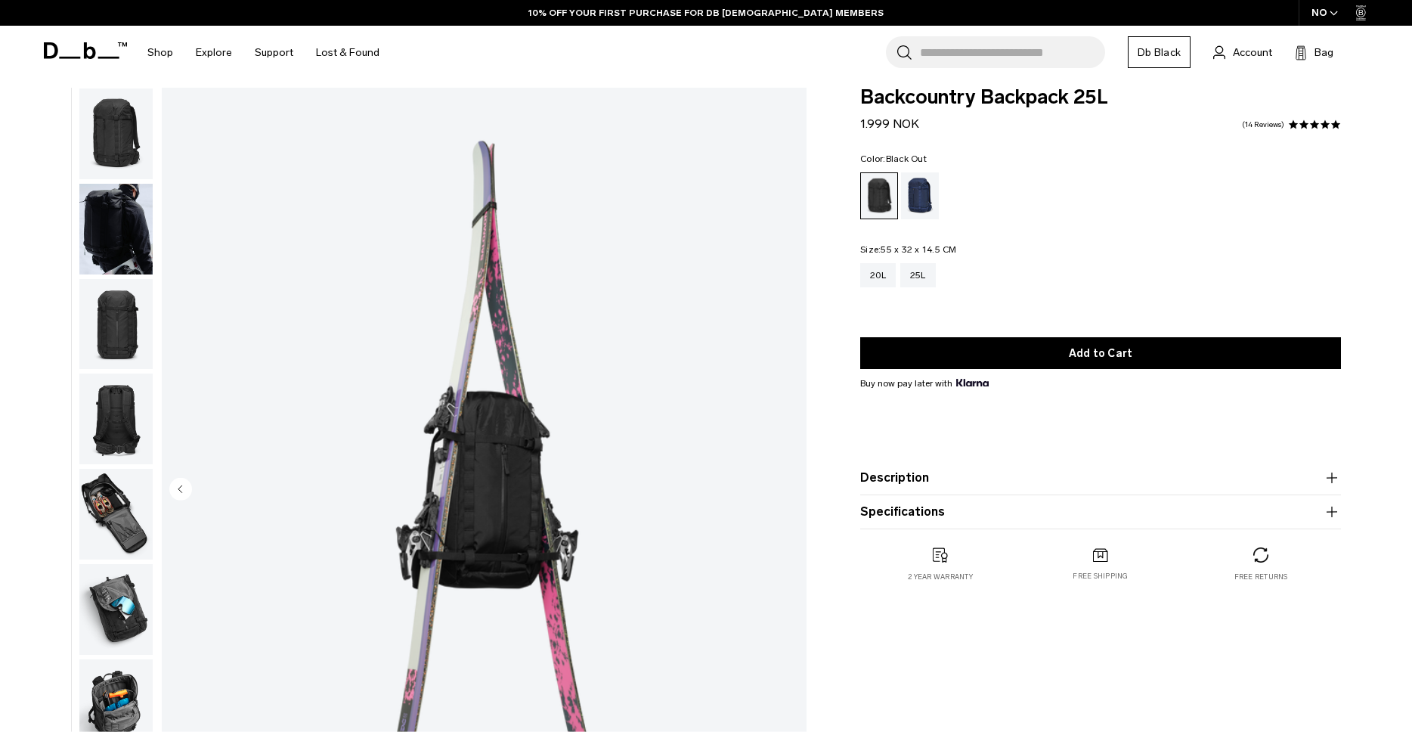
scroll to position [0, 0]
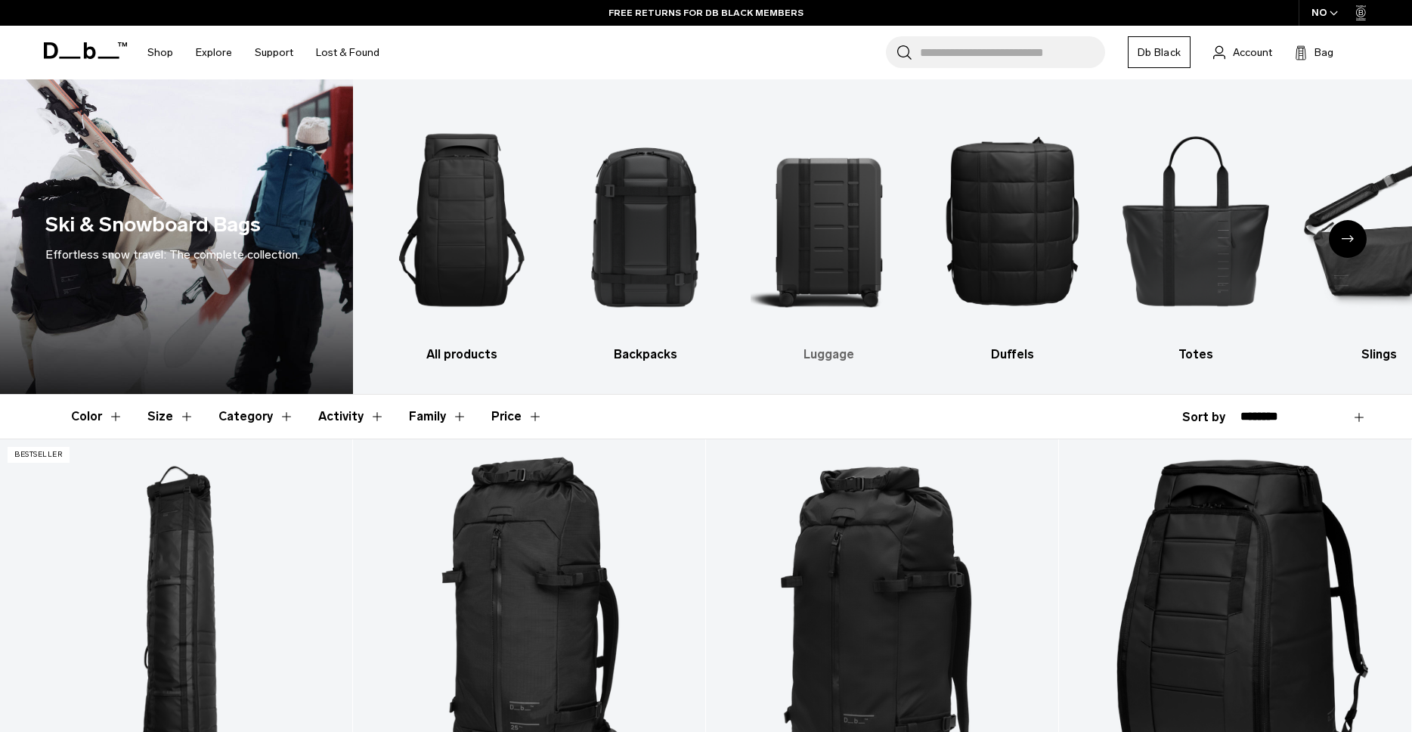
click at [851, 253] on img "3 / 10" at bounding box center [828, 220] width 157 height 236
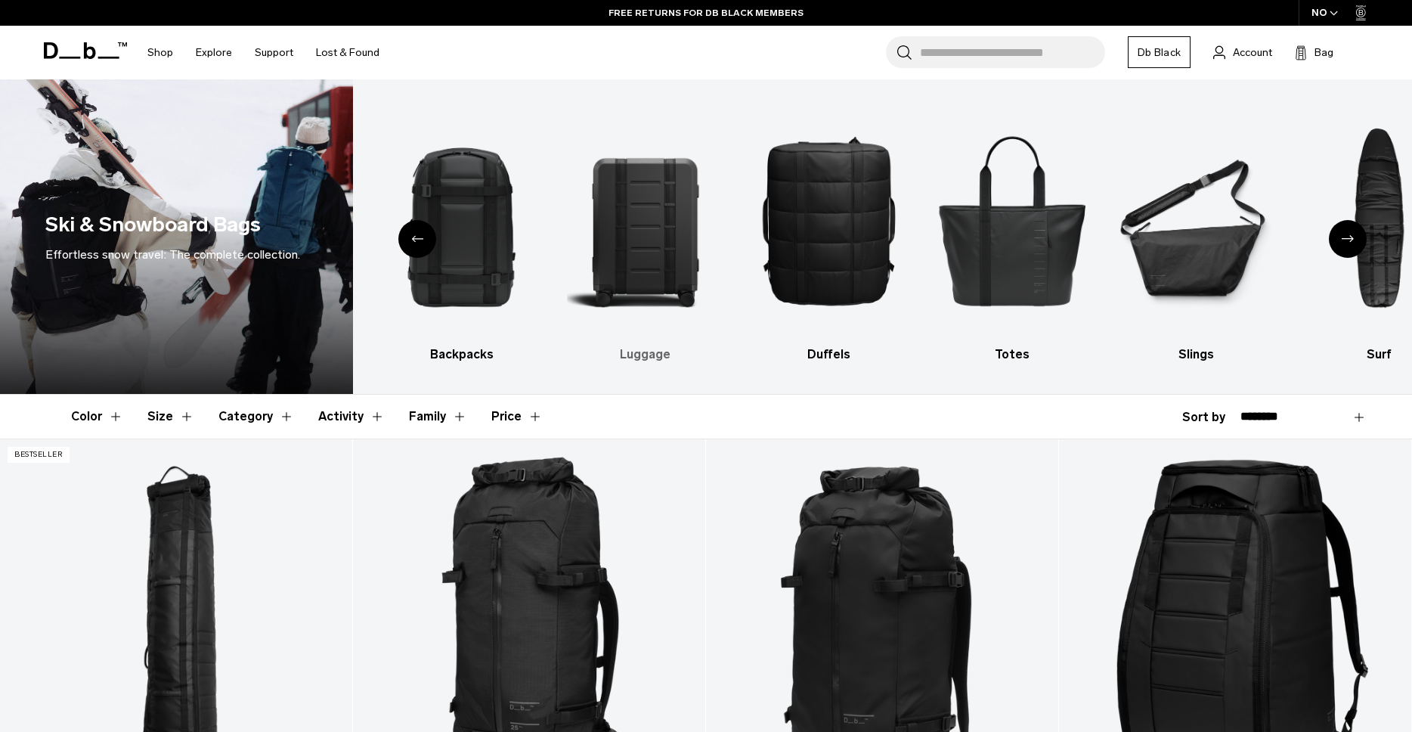
click at [644, 357] on h3 "Luggage" at bounding box center [645, 354] width 157 height 18
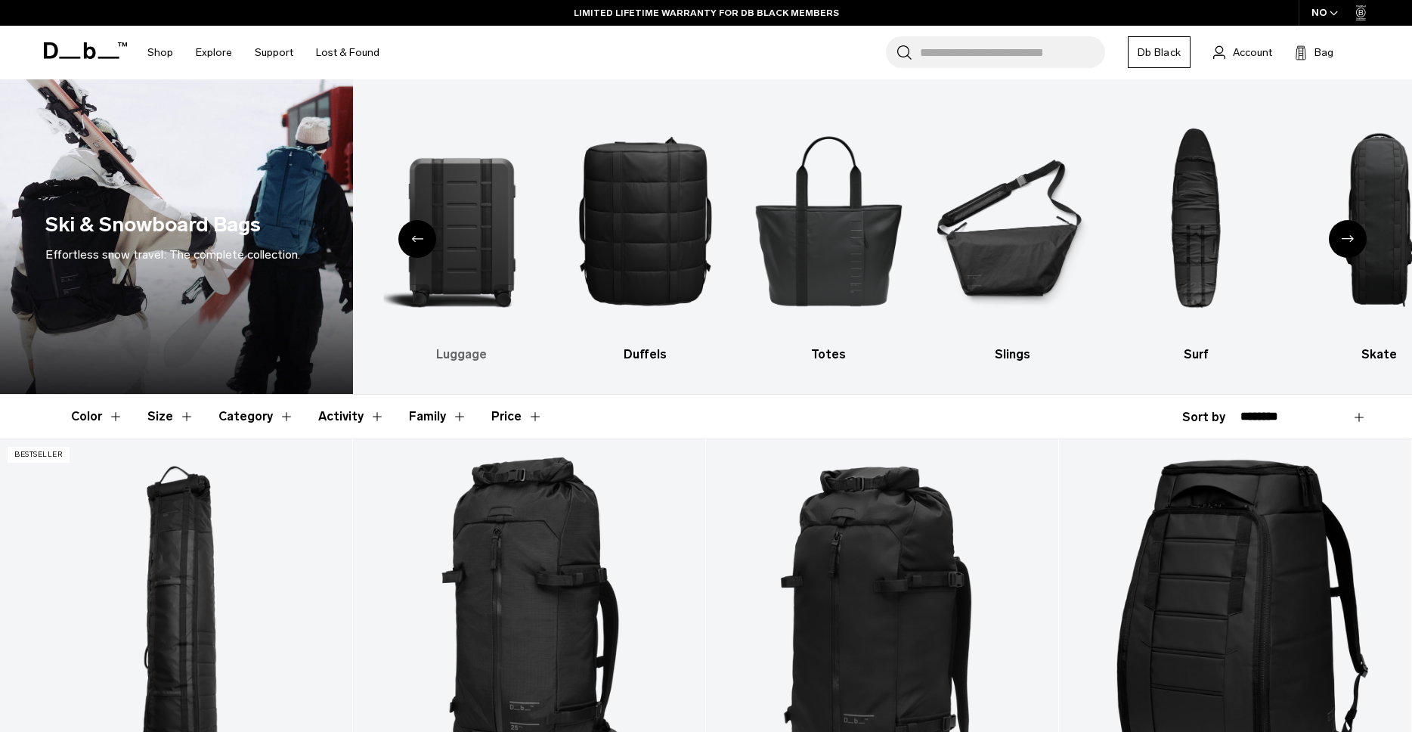
click at [478, 274] on img "3 / 10" at bounding box center [461, 220] width 157 height 236
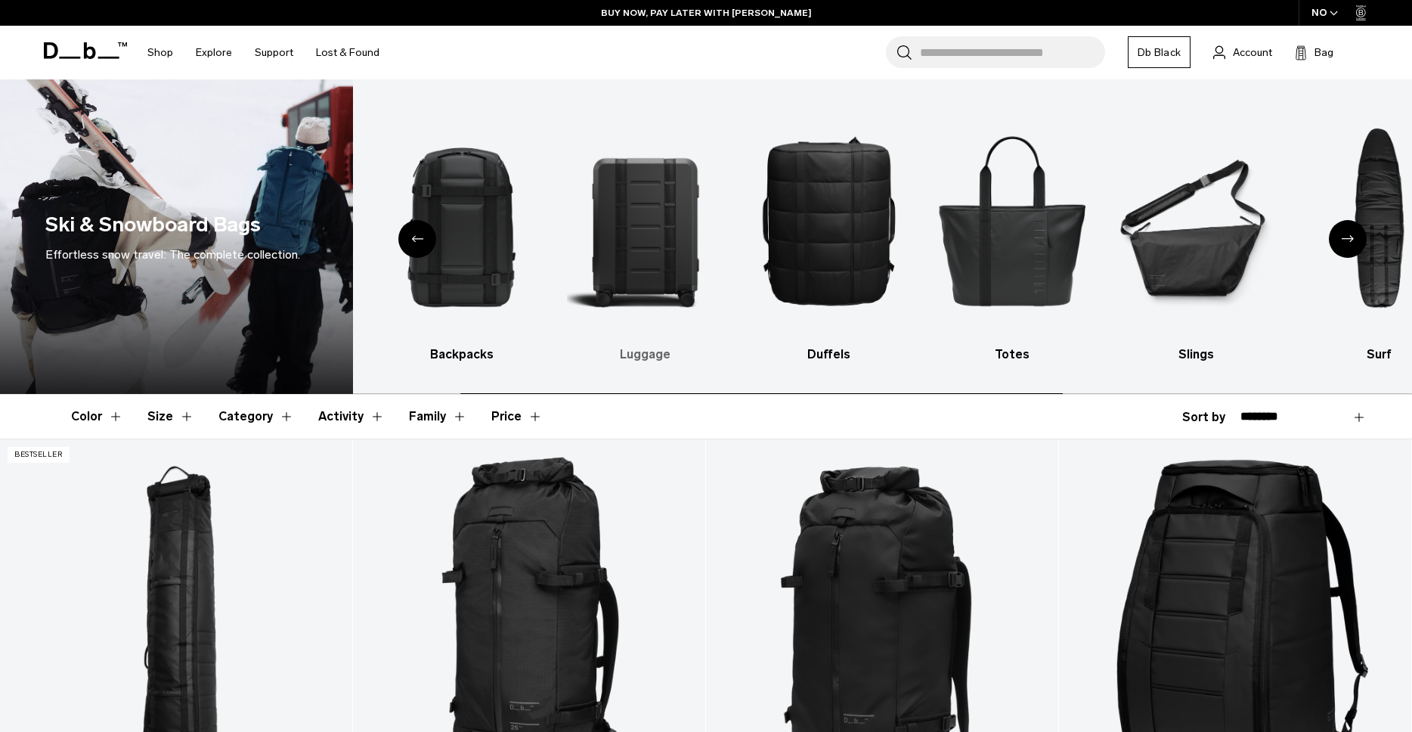
click at [633, 209] on img "3 / 10" at bounding box center [645, 220] width 157 height 236
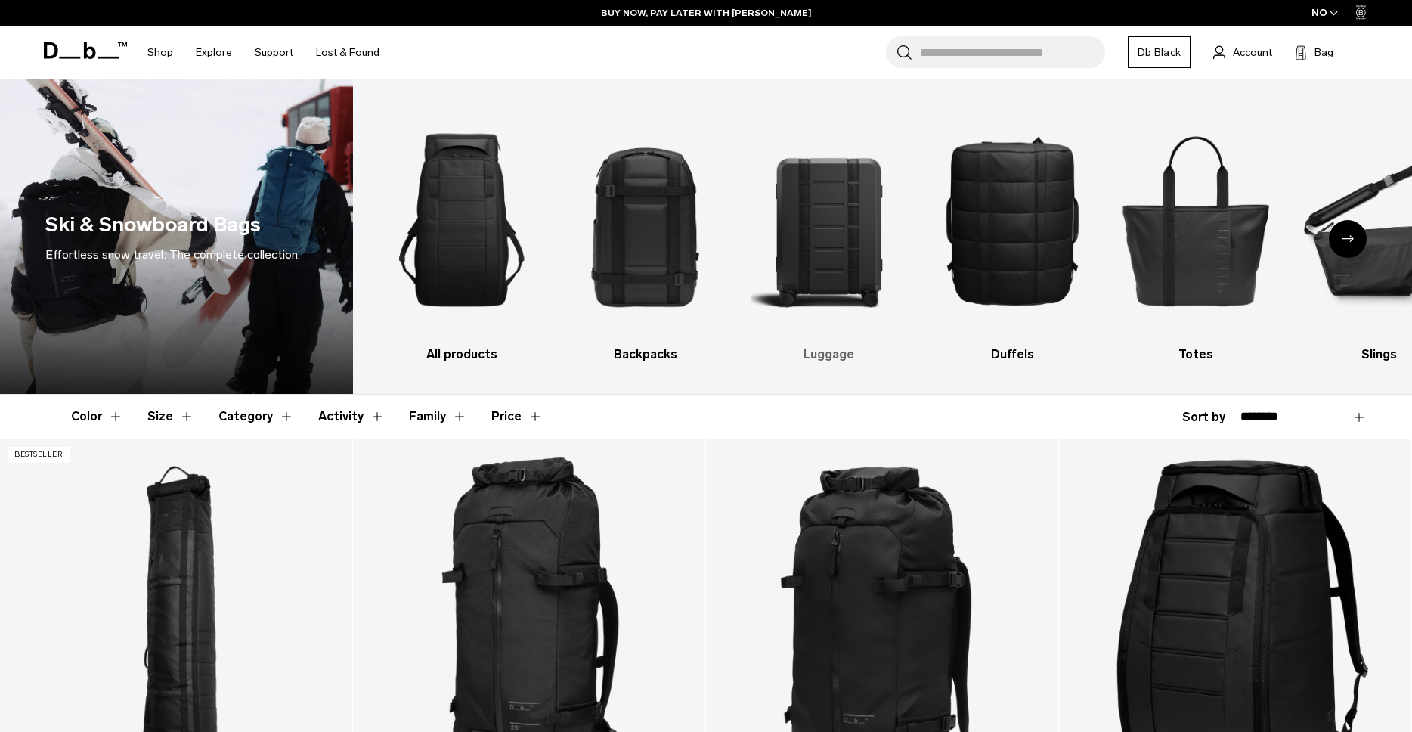
click at [831, 356] on h3 "Luggage" at bounding box center [828, 354] width 157 height 18
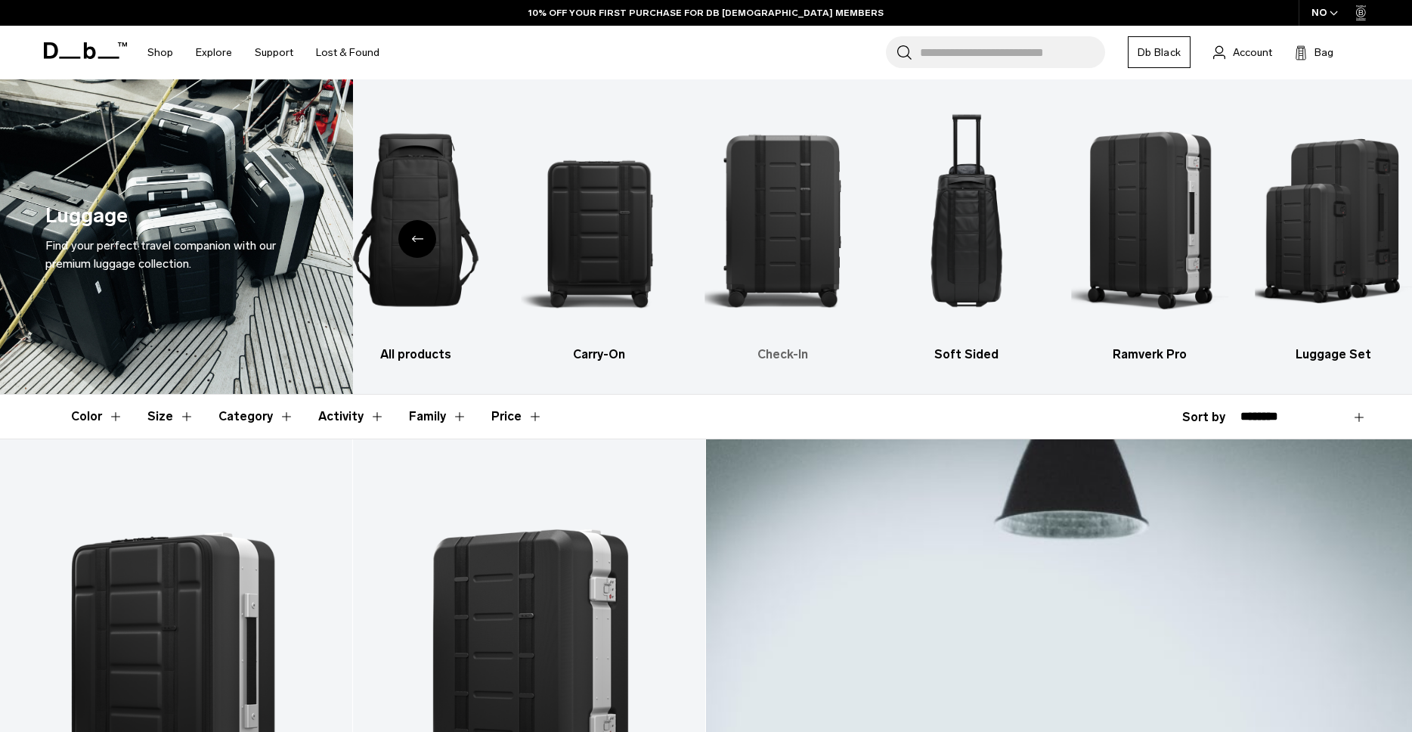
click at [772, 261] on img "3 / 6" at bounding box center [782, 220] width 157 height 236
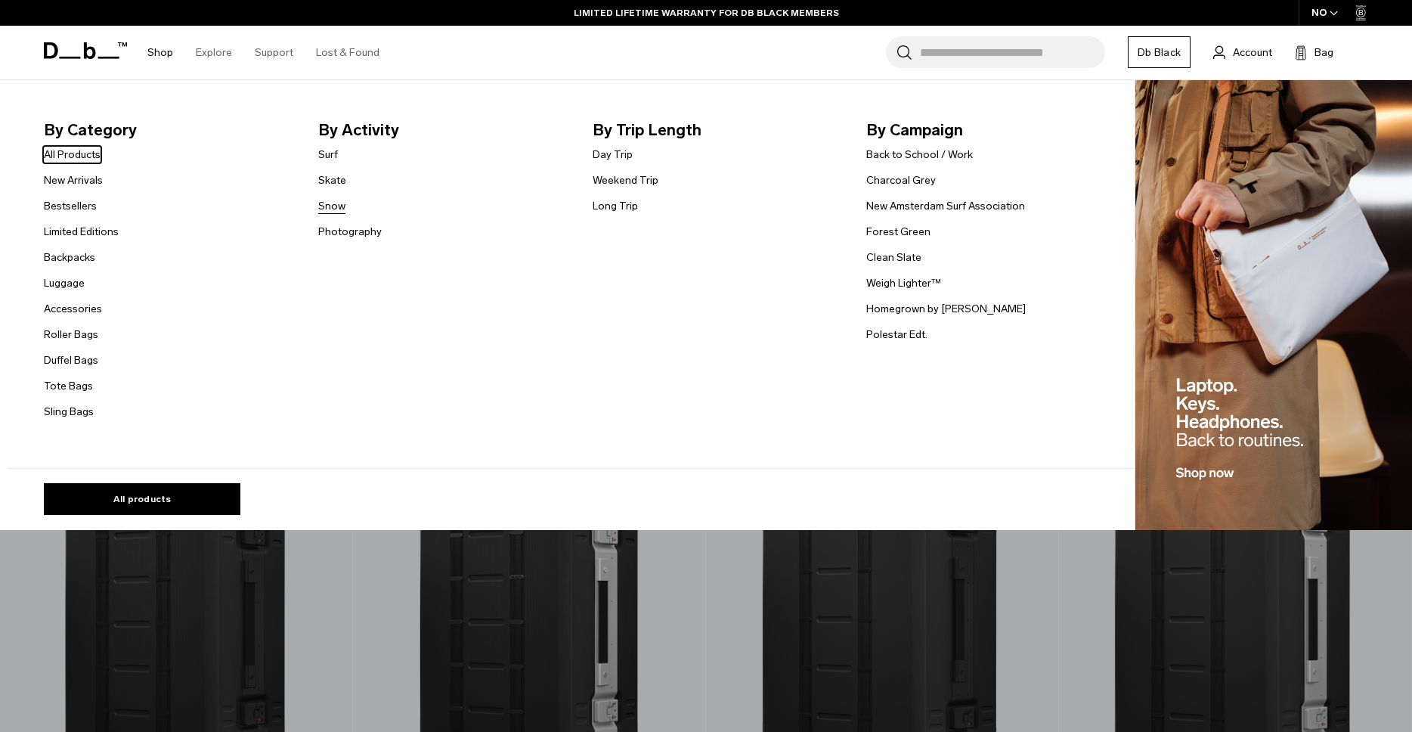
click at [335, 209] on link "Snow" at bounding box center [331, 206] width 27 height 16
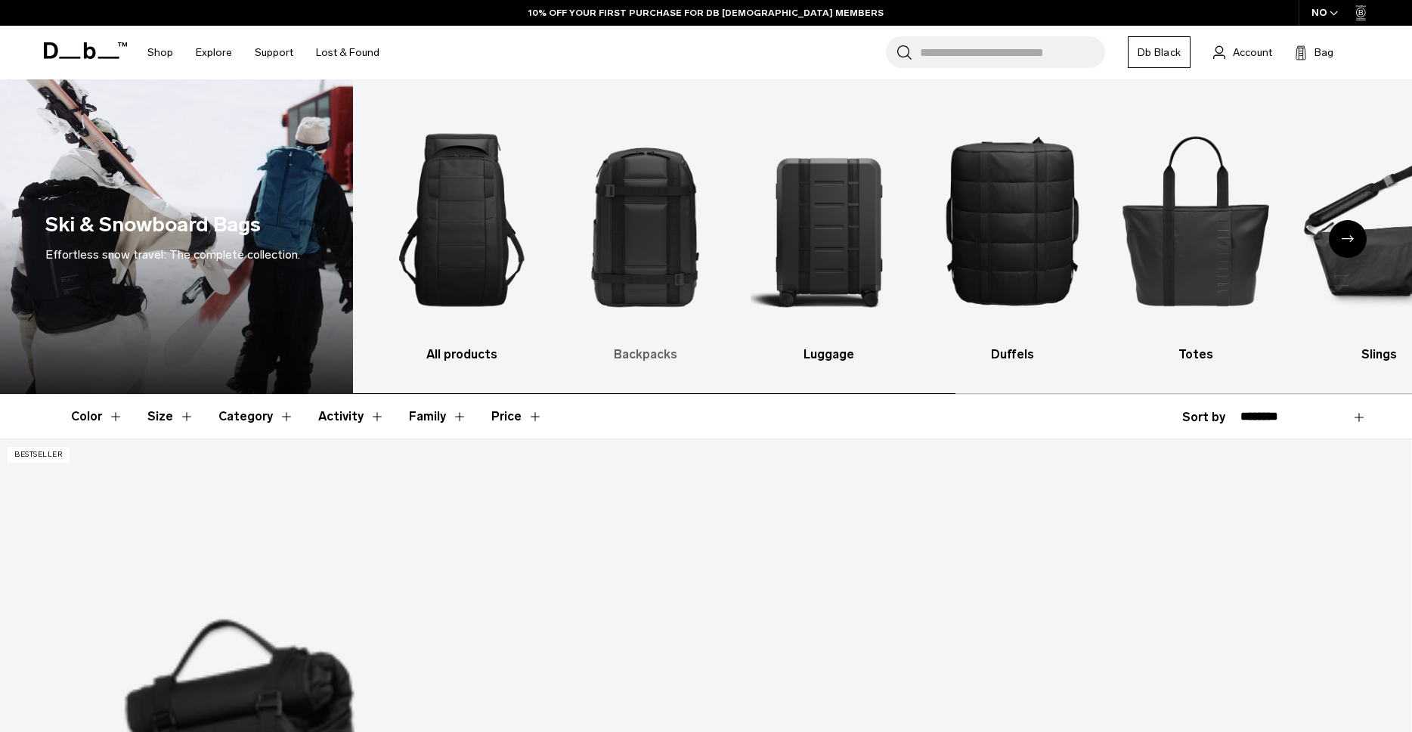
click at [626, 252] on img "2 / 10" at bounding box center [645, 220] width 157 height 236
click at [638, 353] on h3 "Backpacks" at bounding box center [645, 354] width 157 height 18
